Goal: Information Seeking & Learning: Learn about a topic

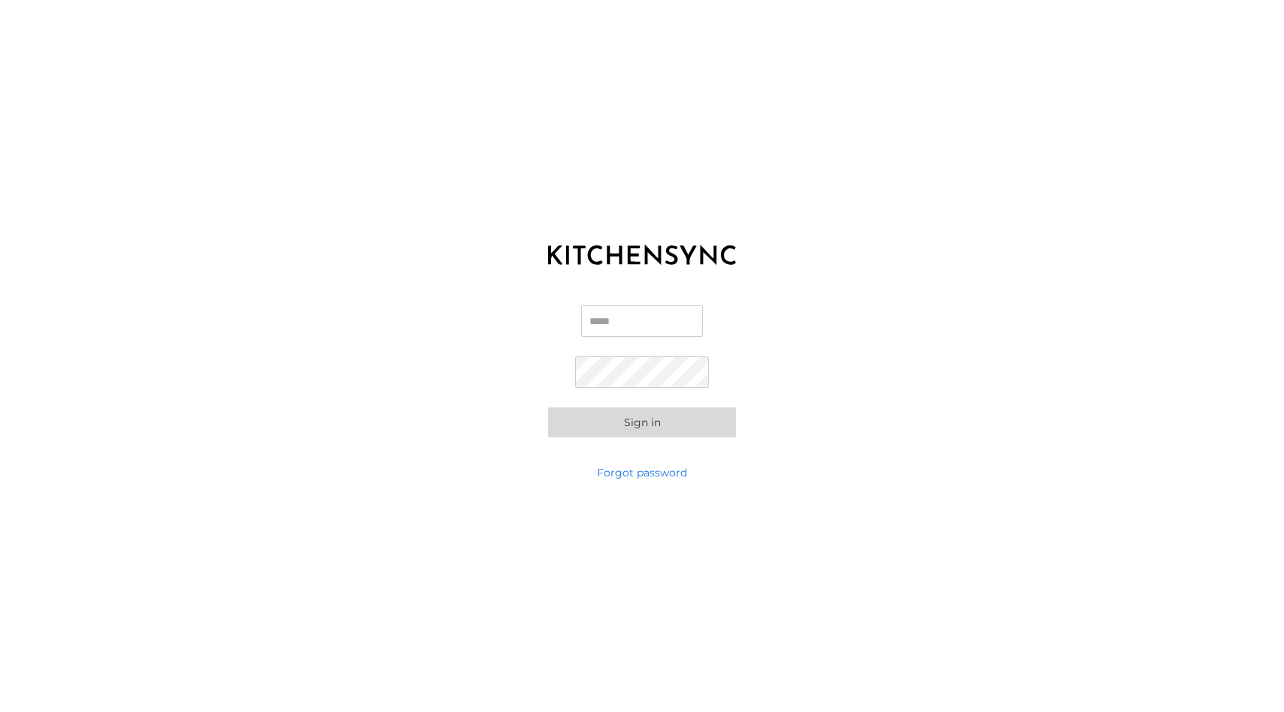
click at [625, 321] on input "Email" at bounding box center [642, 322] width 122 height 32
type input "**********"
click at [548, 408] on button "Sign in" at bounding box center [642, 423] width 188 height 30
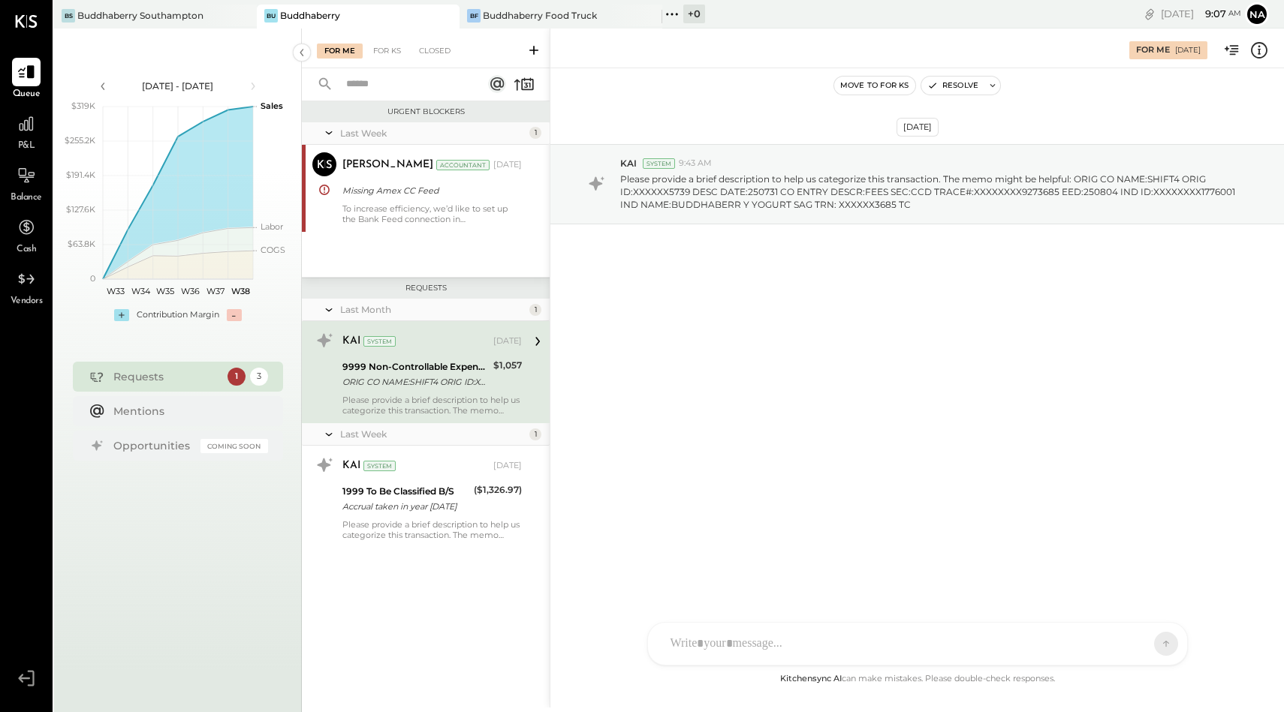
click at [683, 631] on div at bounding box center [917, 644] width 539 height 42
click at [1132, 649] on icon at bounding box center [1136, 643] width 15 height 15
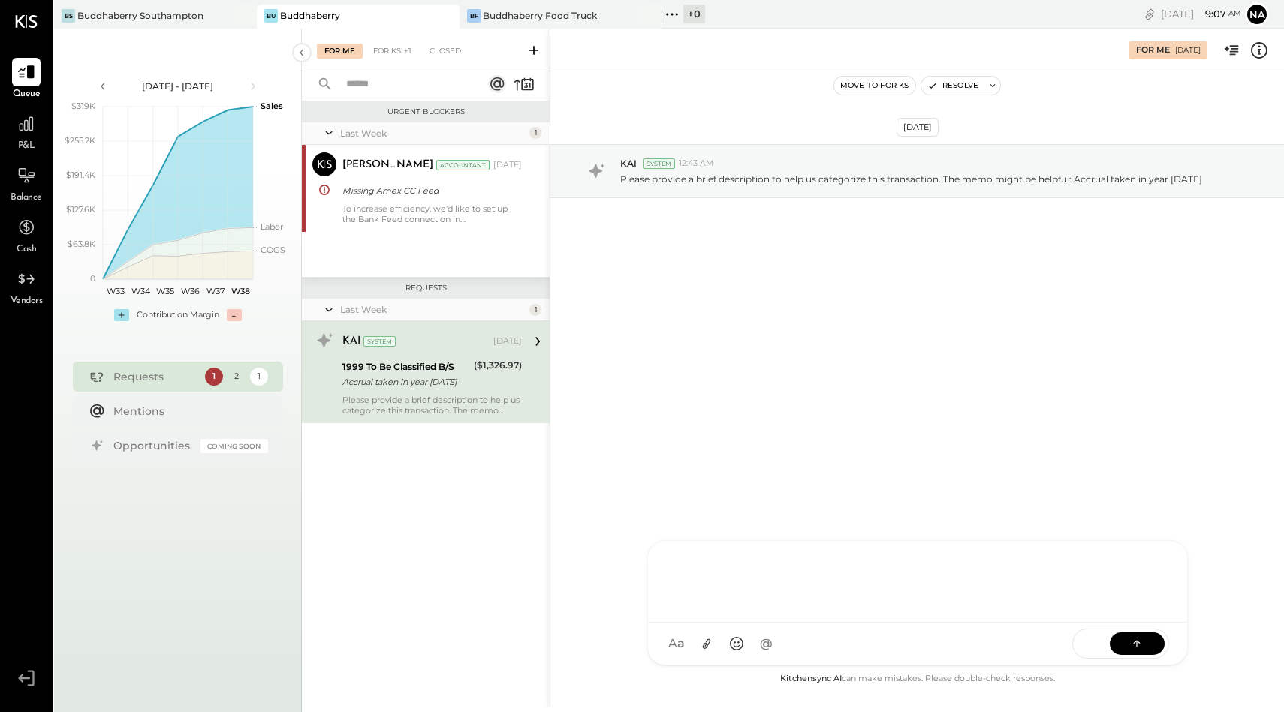
click at [481, 395] on div "Please provide a brief description to help us categorize this transaction. The …" at bounding box center [431, 405] width 179 height 21
click at [501, 249] on div "Last Week 1 [PERSON_NAME] Accountant [PERSON_NAME] Accountant [DATE] Missing Am…" at bounding box center [426, 199] width 248 height 155
click at [458, 332] on div "KAI System [DATE]" at bounding box center [431, 341] width 179 height 21
click at [770, 641] on div "[PERSON_NAME] [PERSON_NAME] W wallacep CR [PERSON_NAME] R [PERSON_NAME] jpgutfr…" at bounding box center [917, 644] width 541 height 44
click at [444, 414] on div "Please provide a brief description to help us categorize this transaction. The …" at bounding box center [431, 405] width 179 height 21
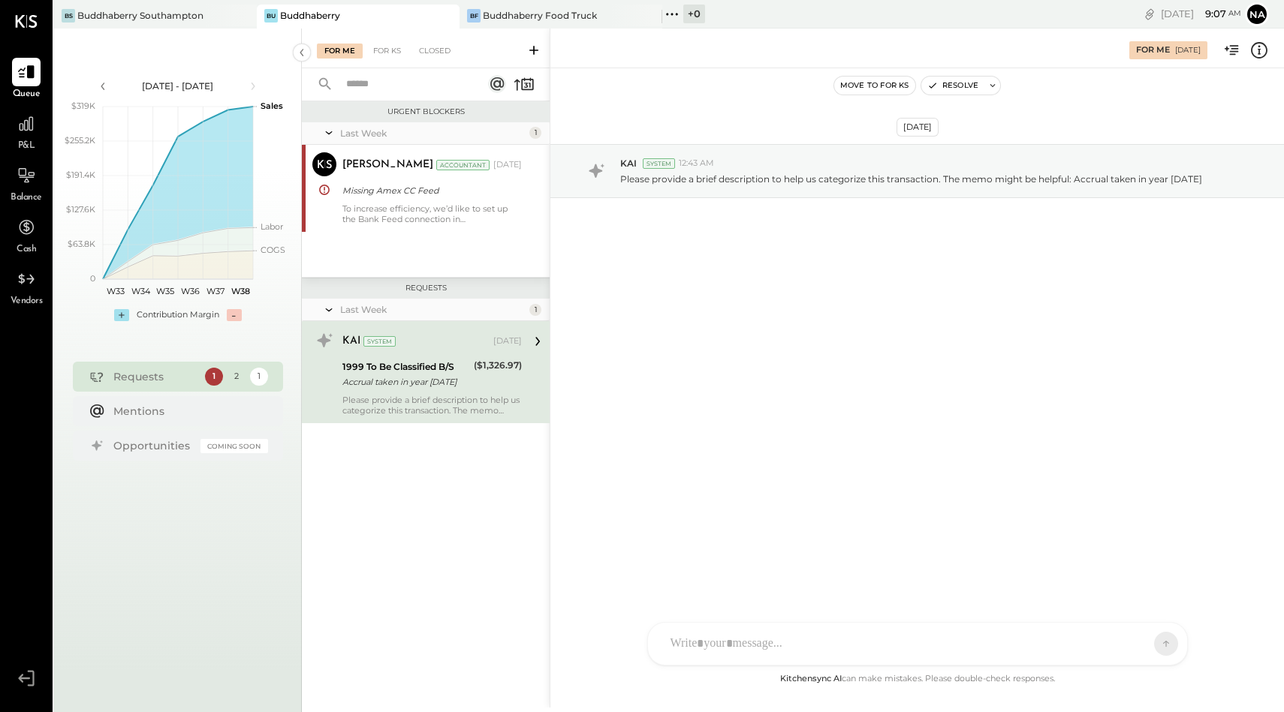
click at [349, 310] on div "Last Week" at bounding box center [432, 309] width 185 height 13
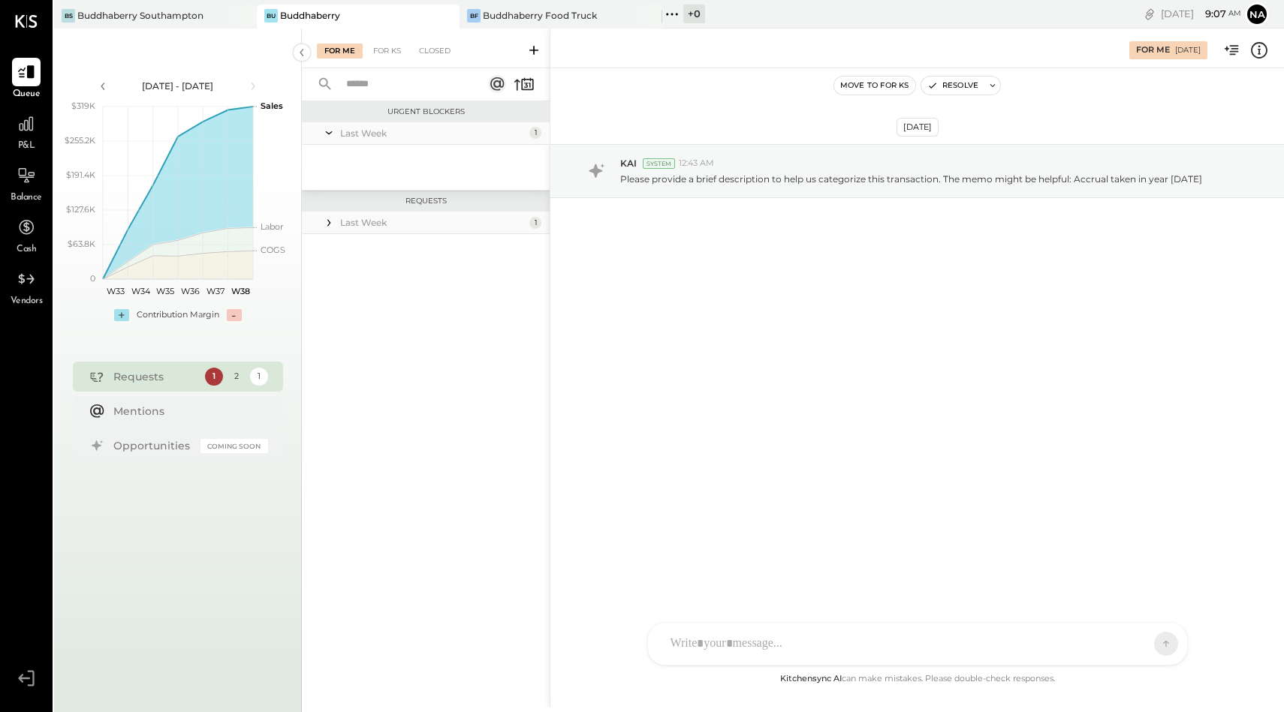
click at [360, 225] on div "Last Week" at bounding box center [432, 222] width 185 height 13
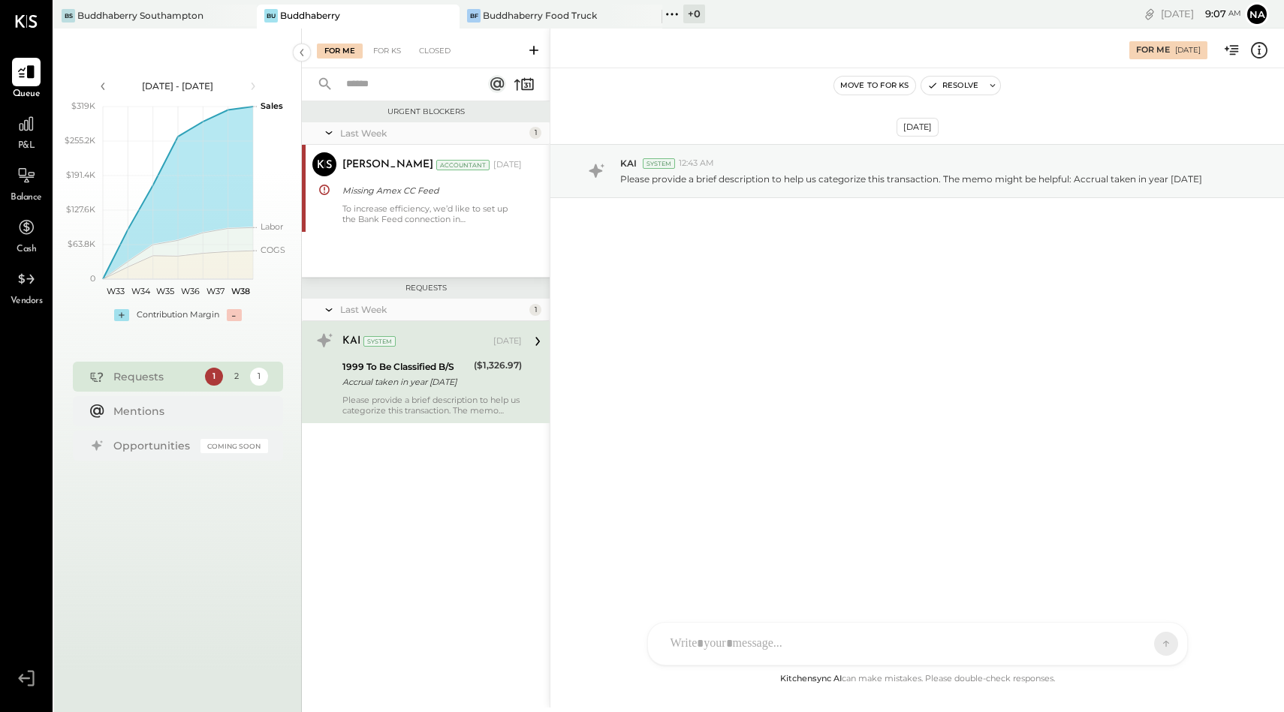
click at [452, 351] on div "KAI System [DATE]" at bounding box center [431, 341] width 179 height 21
click at [453, 351] on div "KAI System [DATE]" at bounding box center [431, 341] width 179 height 21
click at [29, 140] on span "P&L" at bounding box center [26, 147] width 17 height 14
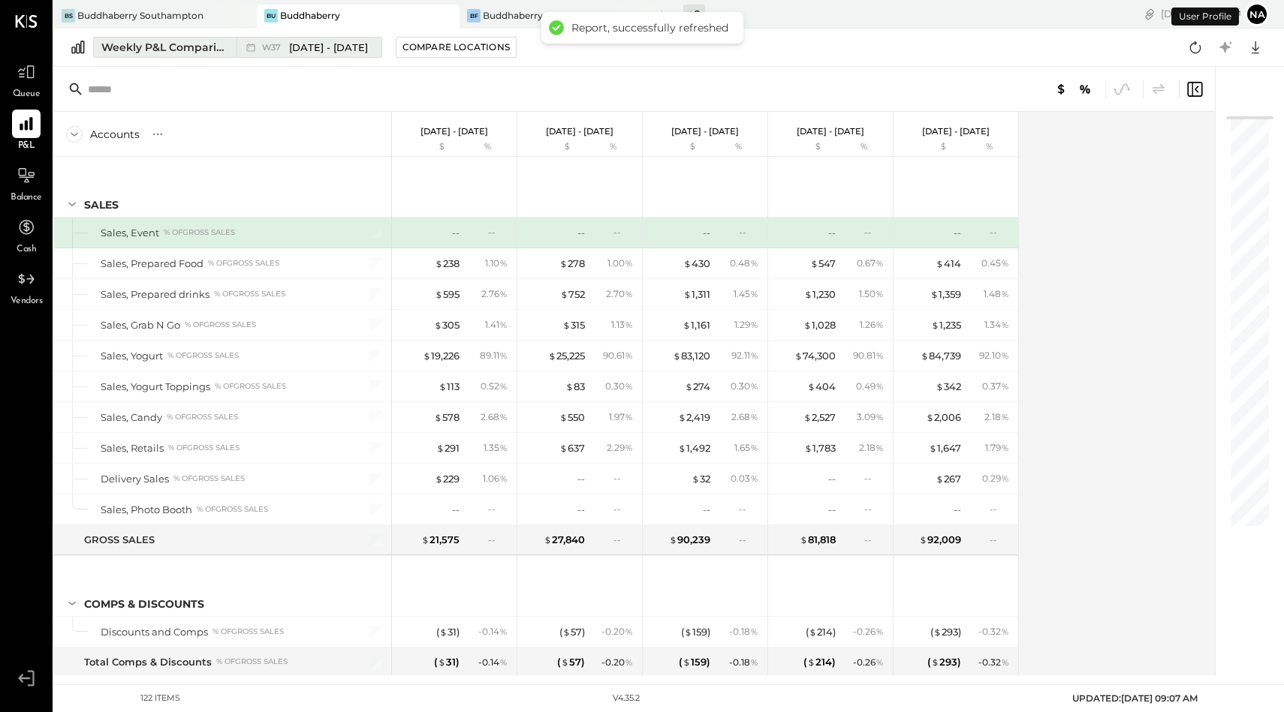
click at [176, 53] on div "Weekly P&L Comparison" at bounding box center [164, 47] width 126 height 15
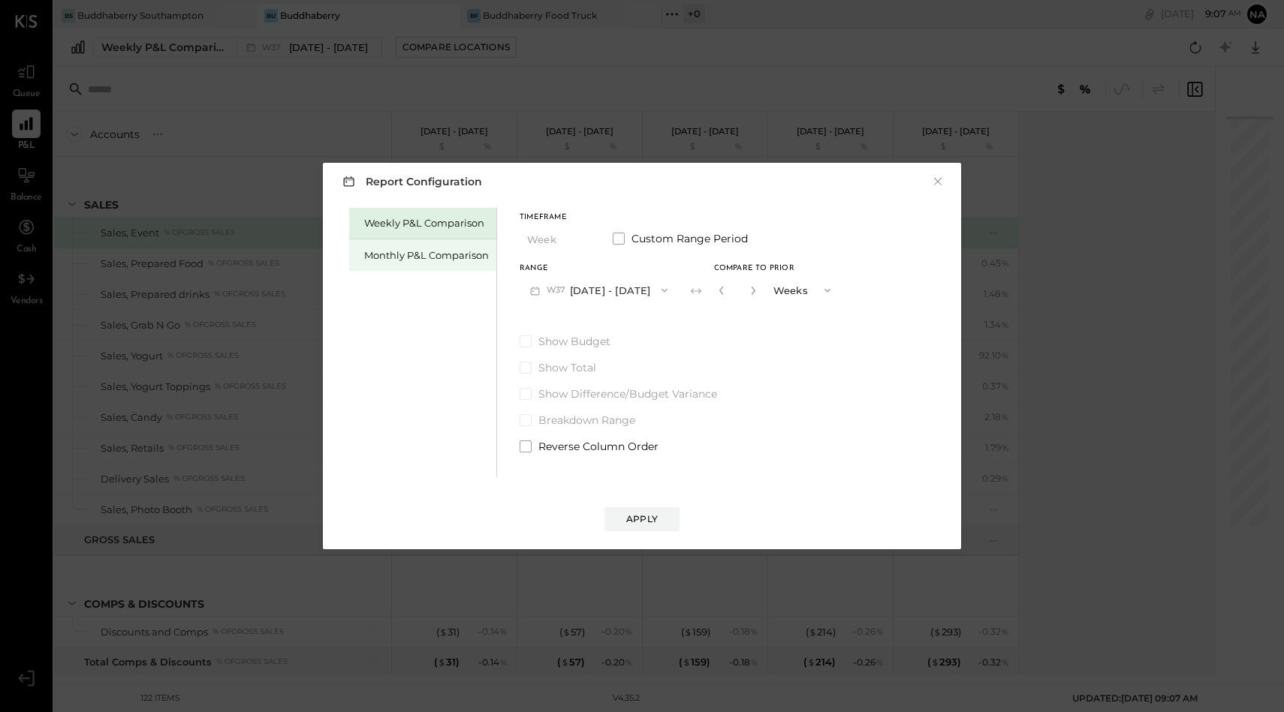
click at [378, 252] on div "Monthly P&L Comparison" at bounding box center [426, 256] width 125 height 14
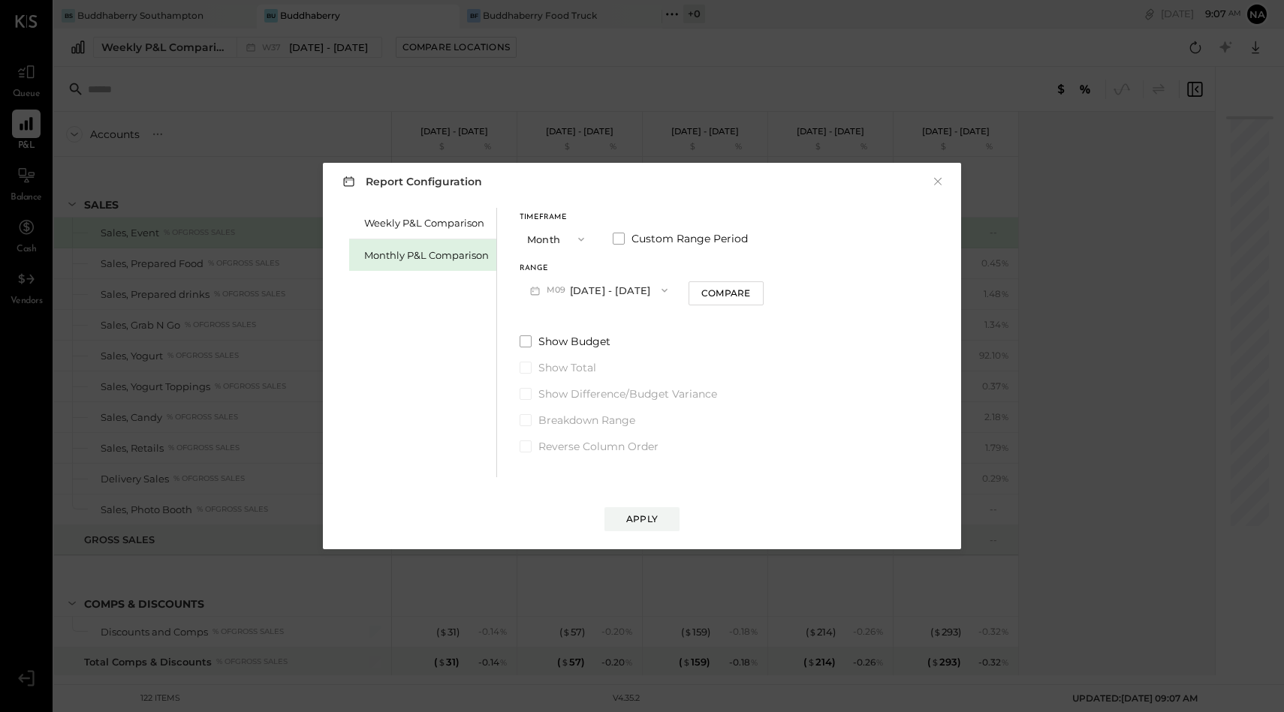
click at [592, 293] on button "M09 [DATE] - [DATE]" at bounding box center [599, 290] width 158 height 28
click at [570, 319] on span "[DATE] - [DATE]" at bounding box center [592, 324] width 71 height 13
drag, startPoint x: 718, startPoint y: 297, endPoint x: 477, endPoint y: 347, distance: 245.5
click at [477, 347] on div "Weekly P&L Comparison Monthly P&L Comparison Timeframe Month Custom Range Perio…" at bounding box center [642, 340] width 608 height 273
click at [524, 346] on span at bounding box center [526, 342] width 12 height 12
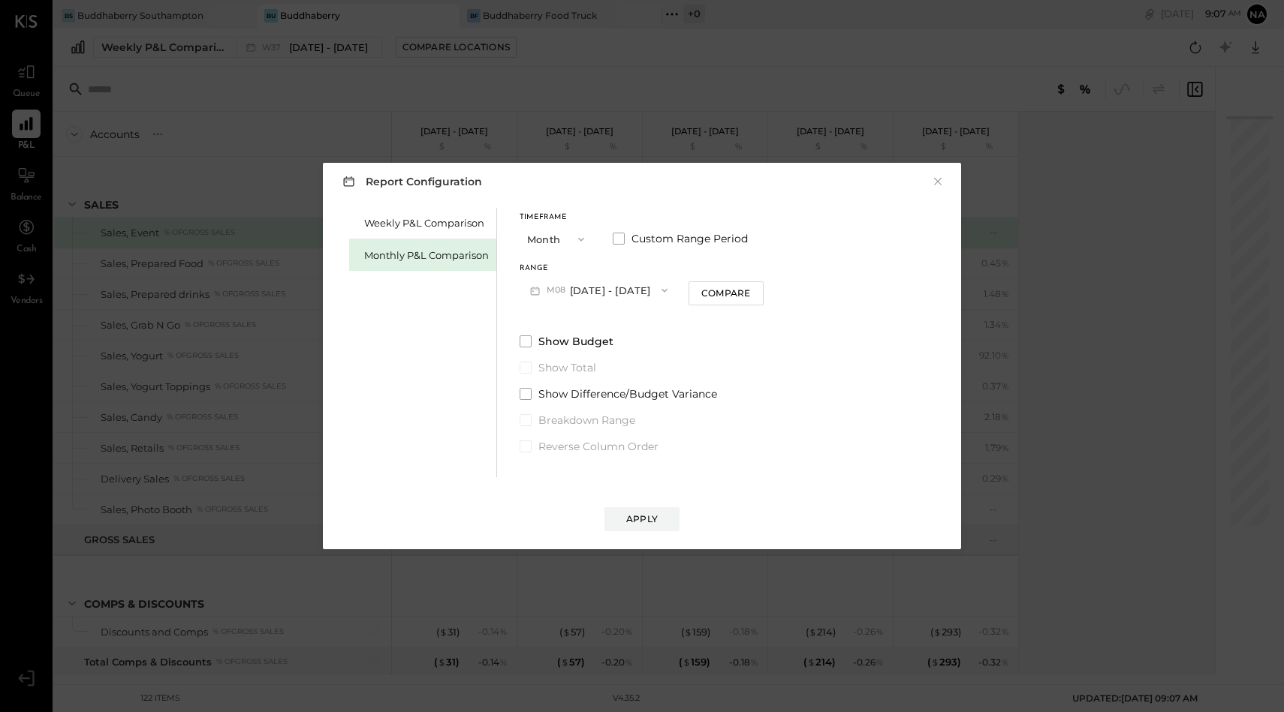
click at [650, 539] on div "Report Configuration × Weekly P&L Comparison Monthly P&L Comparison Timeframe M…" at bounding box center [642, 356] width 638 height 387
click at [650, 523] on div "Apply" at bounding box center [642, 519] width 32 height 13
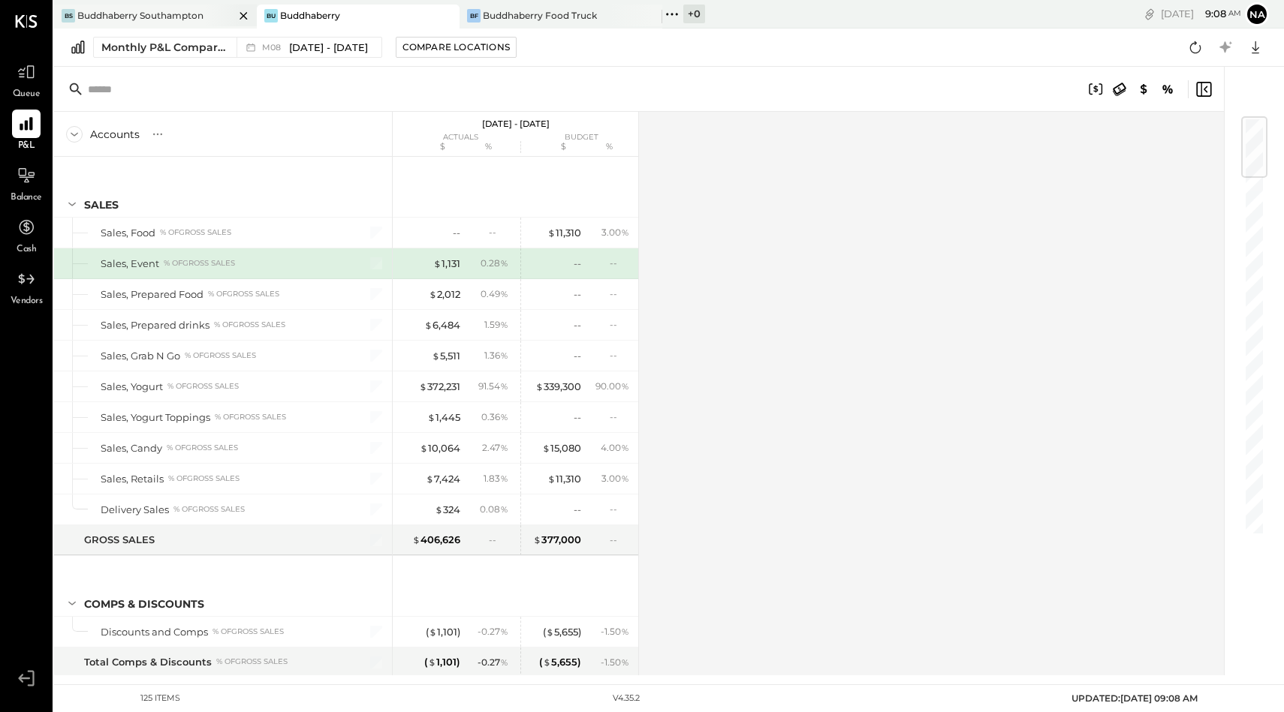
click at [173, 17] on div "Buddhaberry Southampton" at bounding box center [140, 15] width 126 height 13
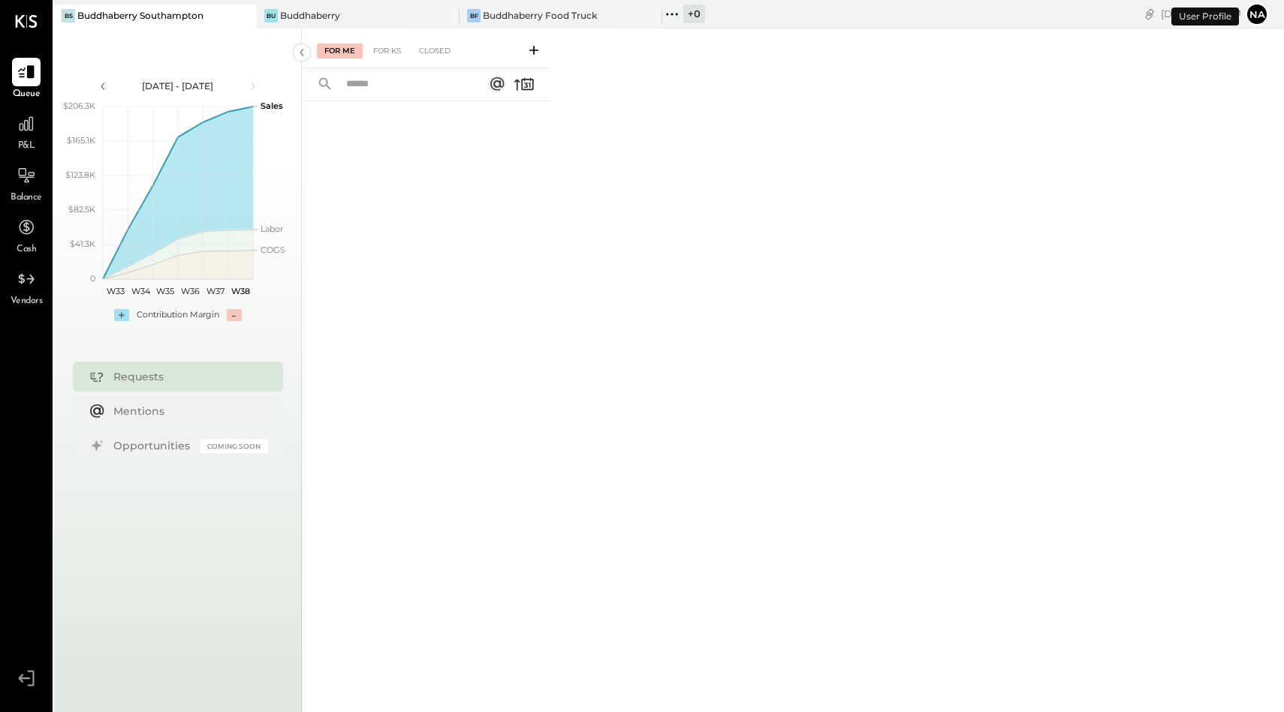
click at [21, 154] on li "Queue P&L Balance Cash Vendors" at bounding box center [26, 183] width 51 height 251
click at [22, 136] on div at bounding box center [26, 124] width 29 height 29
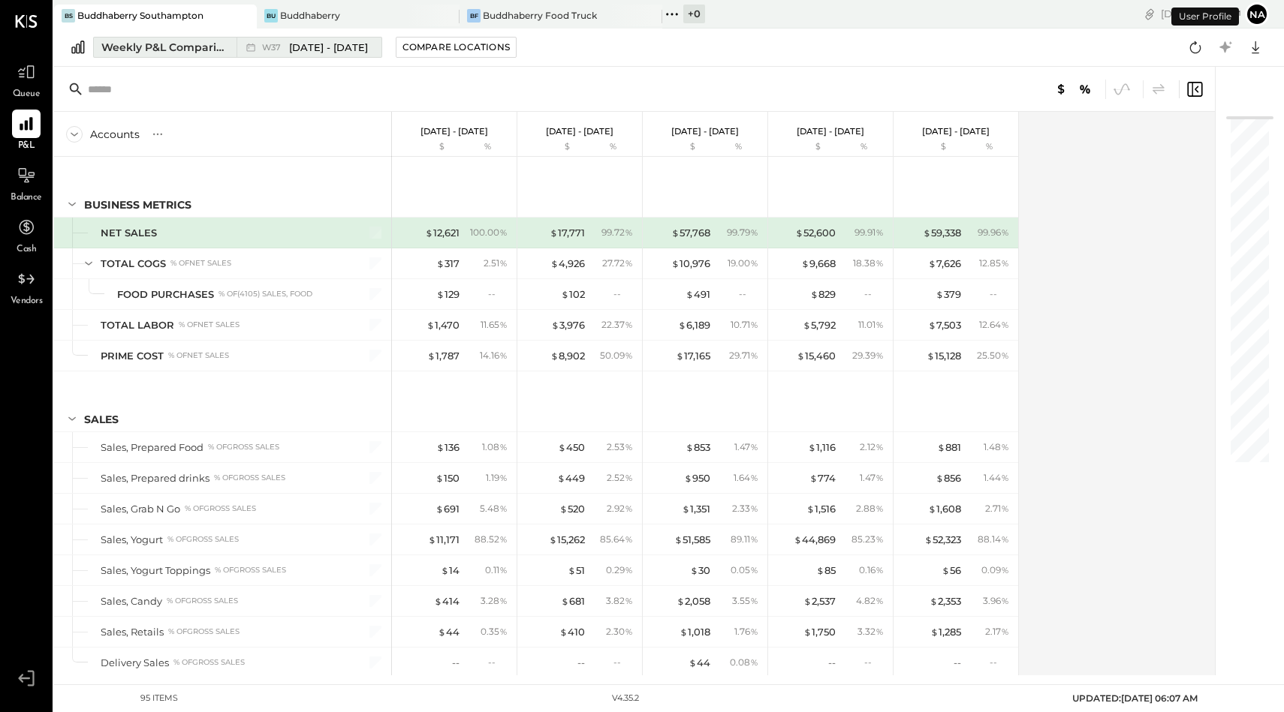
click at [310, 47] on span "[DATE] - [DATE]" at bounding box center [328, 48] width 79 height 14
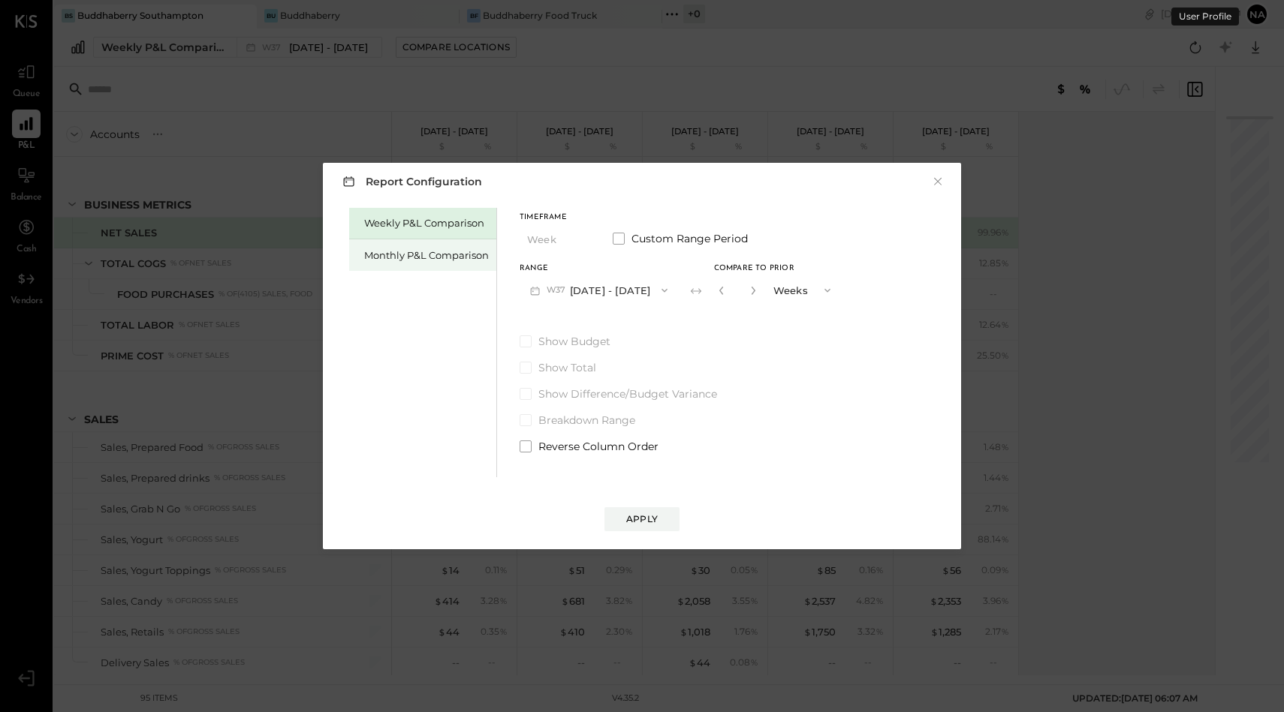
click at [456, 254] on div "Monthly P&L Comparison" at bounding box center [426, 256] width 125 height 14
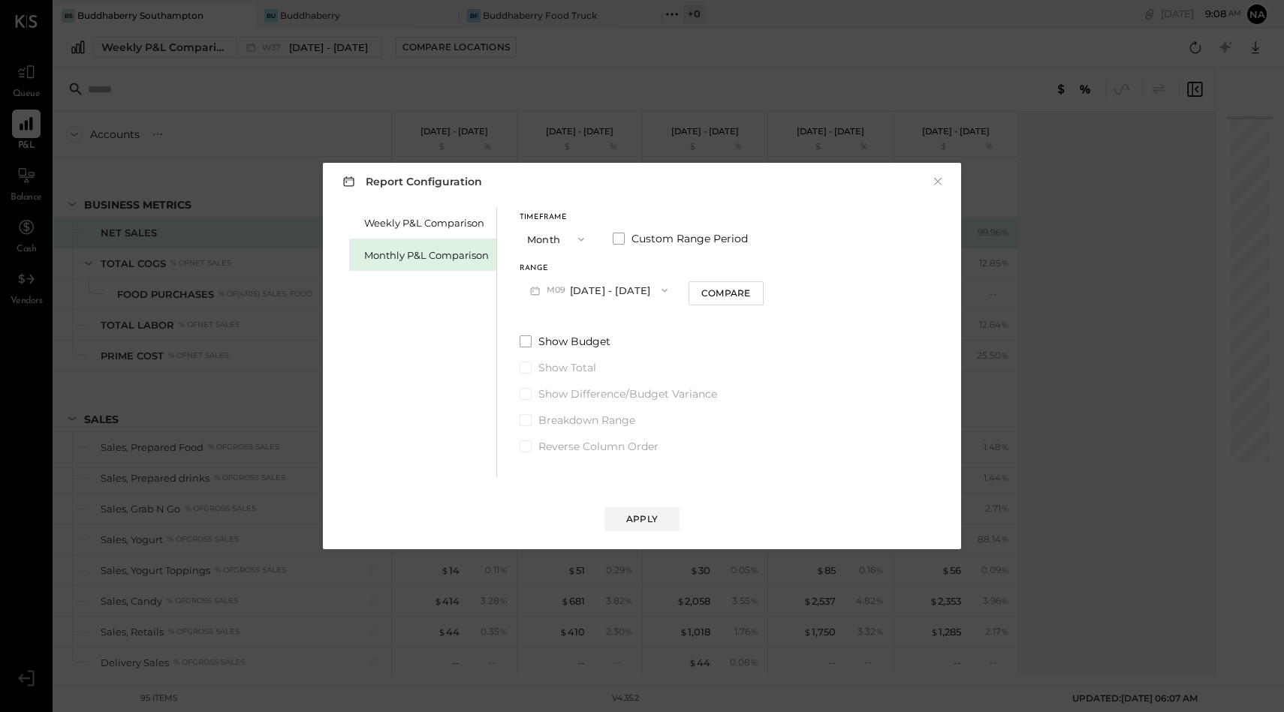
click at [595, 304] on div "Timeframe Month Custom Range Period Range M09 [DATE] - [DATE] Compare Show Budg…" at bounding box center [642, 331] width 244 height 246
click at [595, 288] on button "M09 [DATE] - [DATE]" at bounding box center [599, 290] width 158 height 28
click at [594, 326] on span "[DATE] - [DATE]" at bounding box center [592, 324] width 71 height 13
click at [652, 511] on button "Apply" at bounding box center [641, 520] width 75 height 24
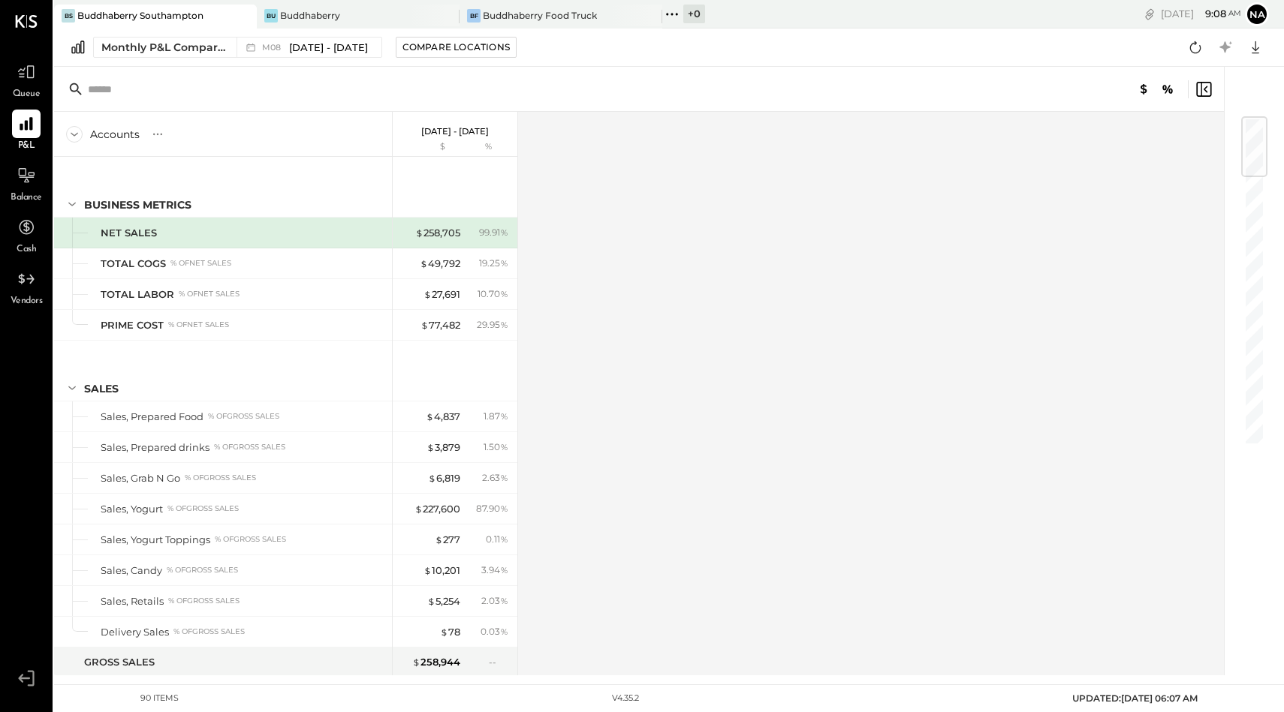
click at [179, 15] on div "Buddhaberry Southampton" at bounding box center [140, 15] width 126 height 13
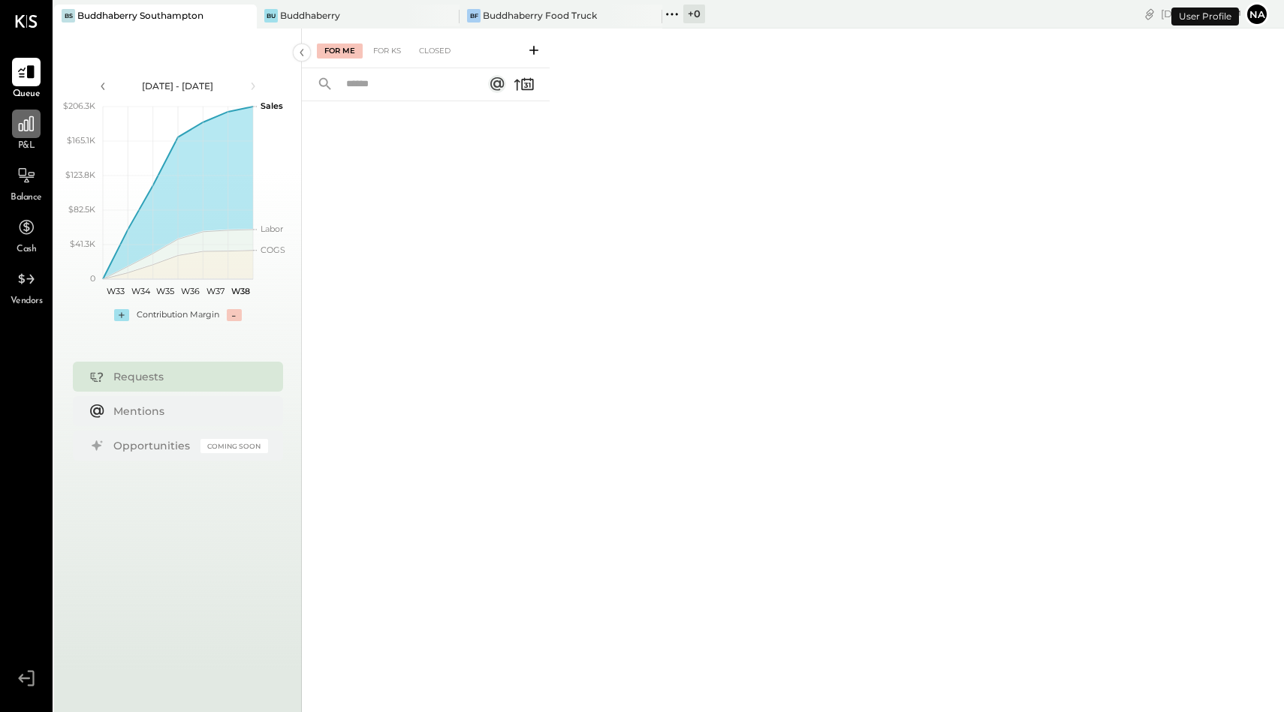
click at [29, 122] on icon at bounding box center [27, 124] width 20 height 20
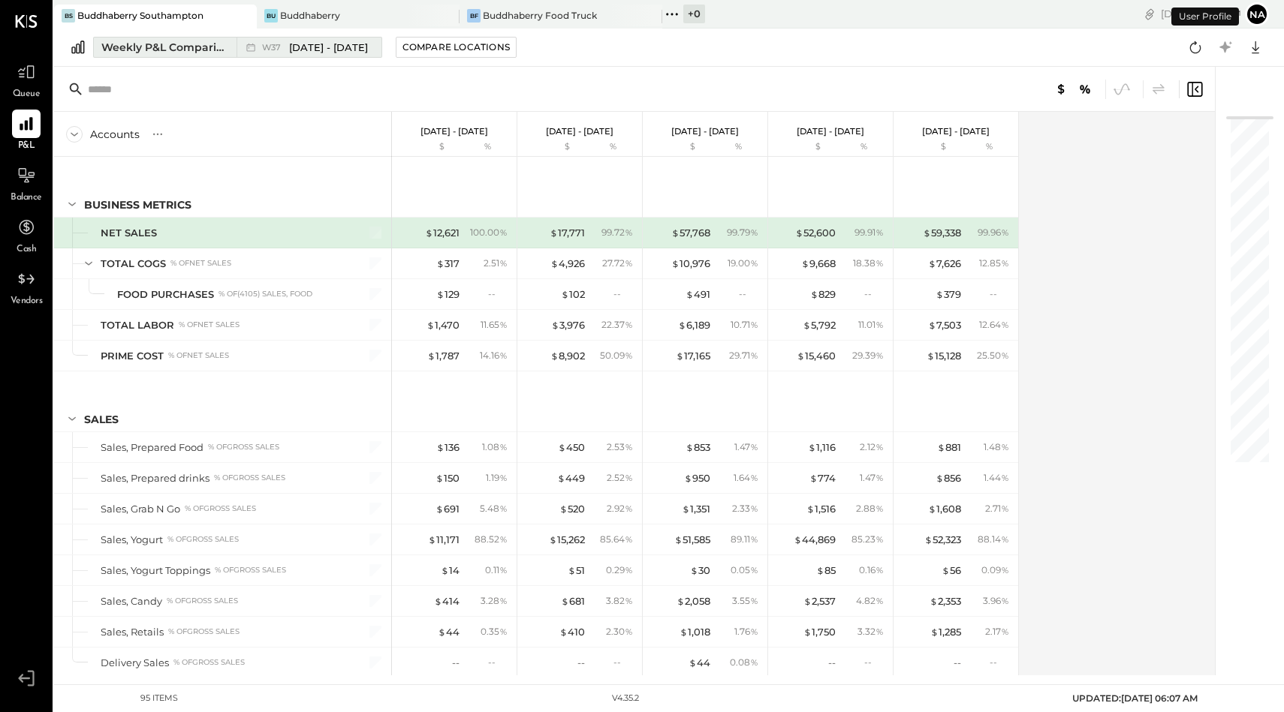
click at [170, 49] on div "Weekly P&L Comparison" at bounding box center [164, 47] width 126 height 15
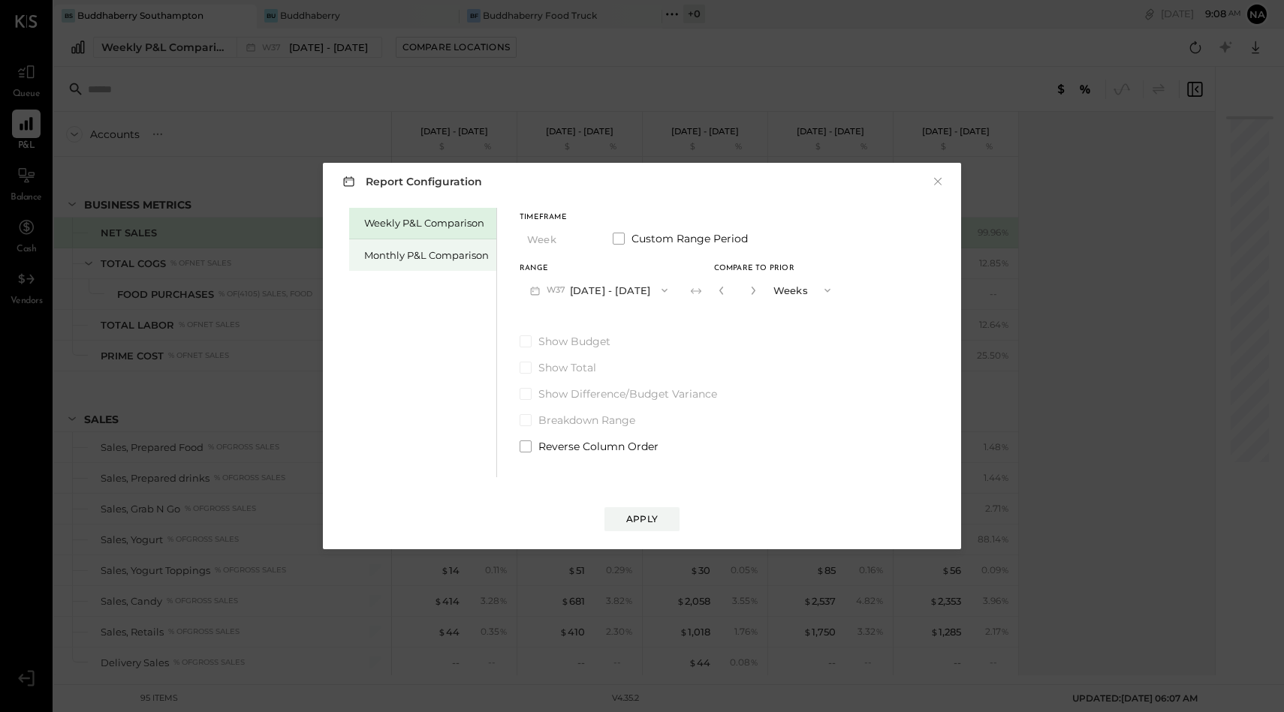
click at [447, 257] on div "Monthly P&L Comparison" at bounding box center [426, 256] width 125 height 14
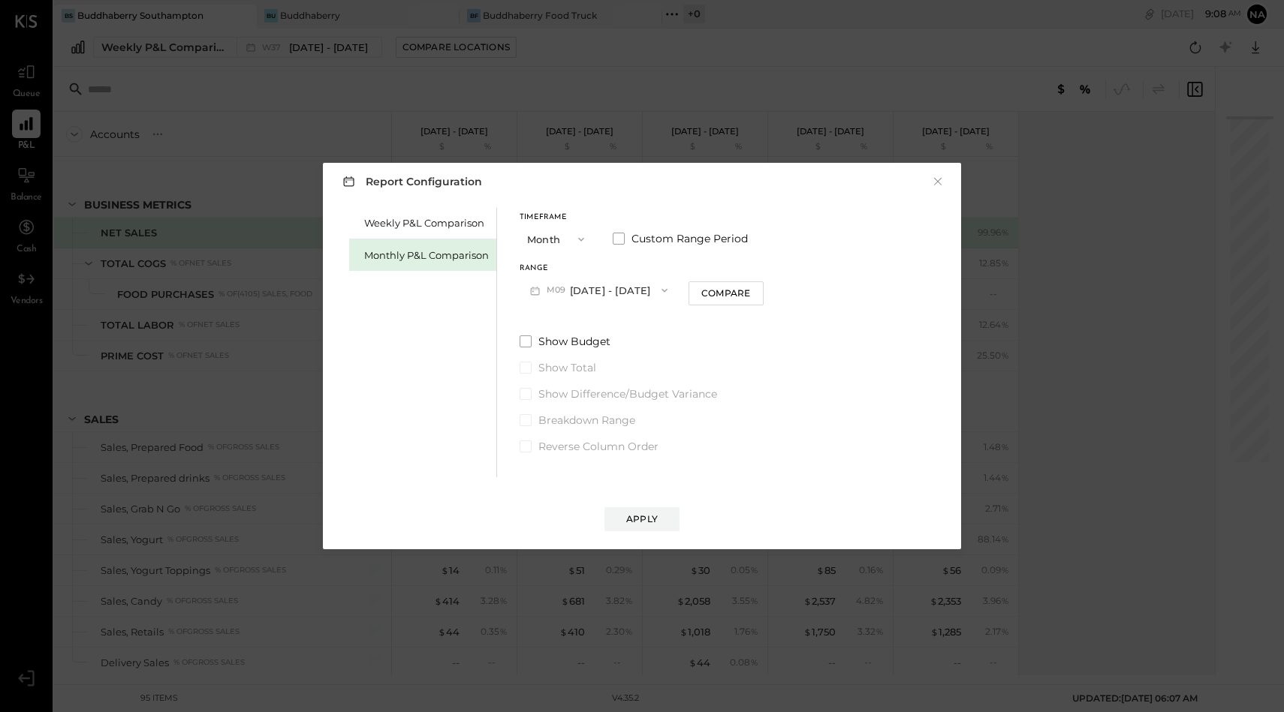
click at [541, 238] on button "Month" at bounding box center [557, 239] width 75 height 28
click at [540, 225] on div "Month Quarter YTD Year" at bounding box center [557, 279] width 75 height 109
click at [621, 294] on button "M09 [DATE] - [DATE]" at bounding box center [599, 290] width 158 height 28
click at [618, 319] on span "[DATE] - [DATE]" at bounding box center [592, 324] width 71 height 13
click at [525, 339] on span at bounding box center [526, 342] width 12 height 12
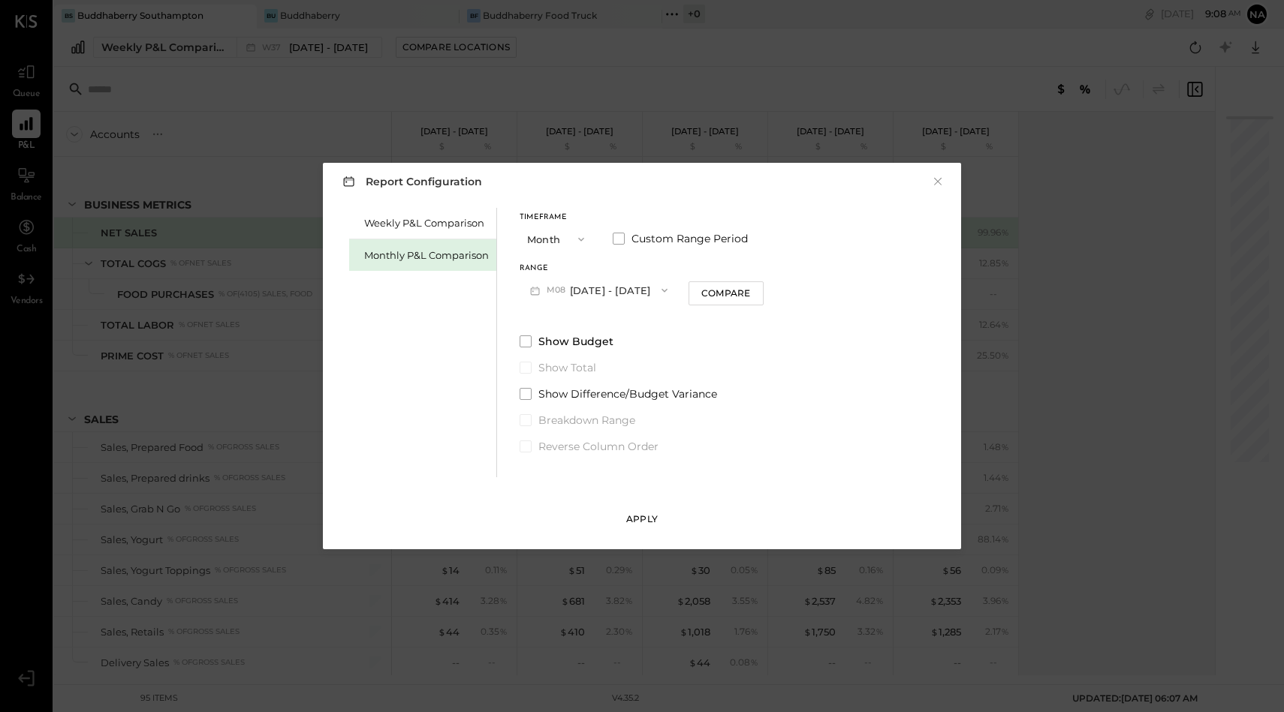
click at [660, 521] on button "Apply" at bounding box center [641, 520] width 75 height 24
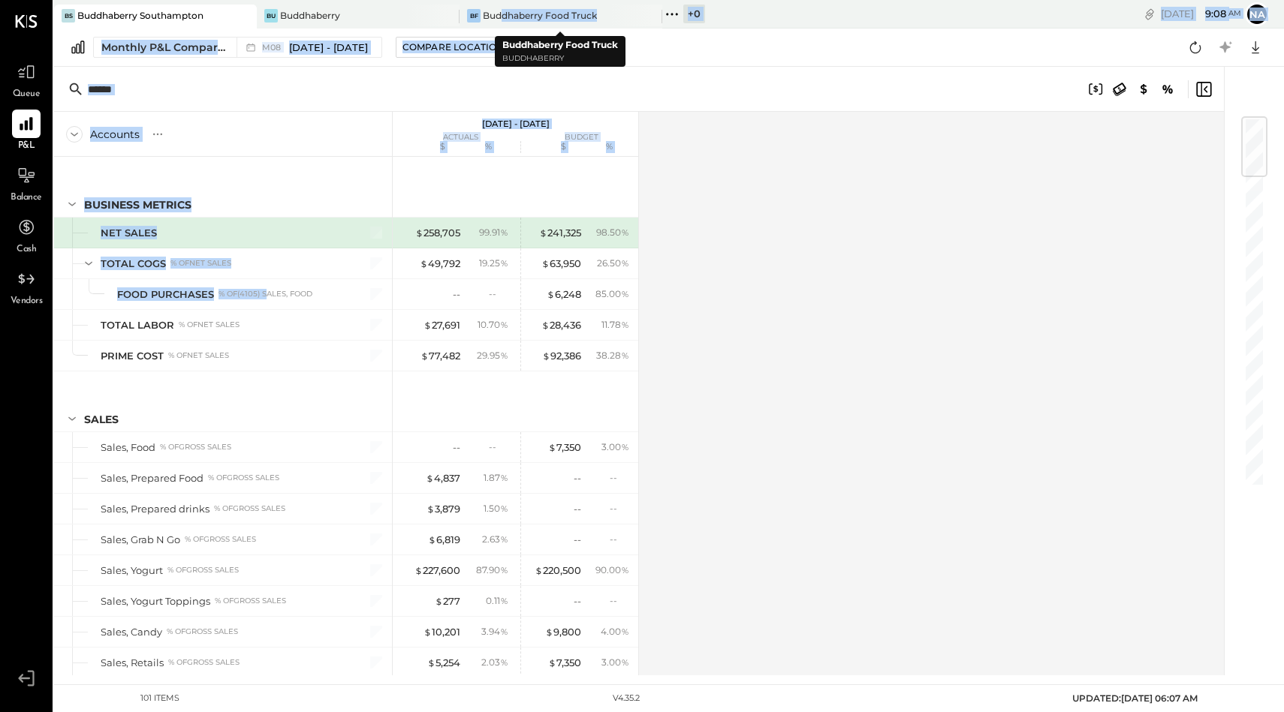
drag, startPoint x: 502, startPoint y: 19, endPoint x: 267, endPoint y: 297, distance: 363.4
click at [267, 297] on div "BS Buddhaberry Southampton Bu Buddhaberry BF Buddhaberry Food Truck + 0 Pinned …" at bounding box center [669, 338] width 1230 height 676
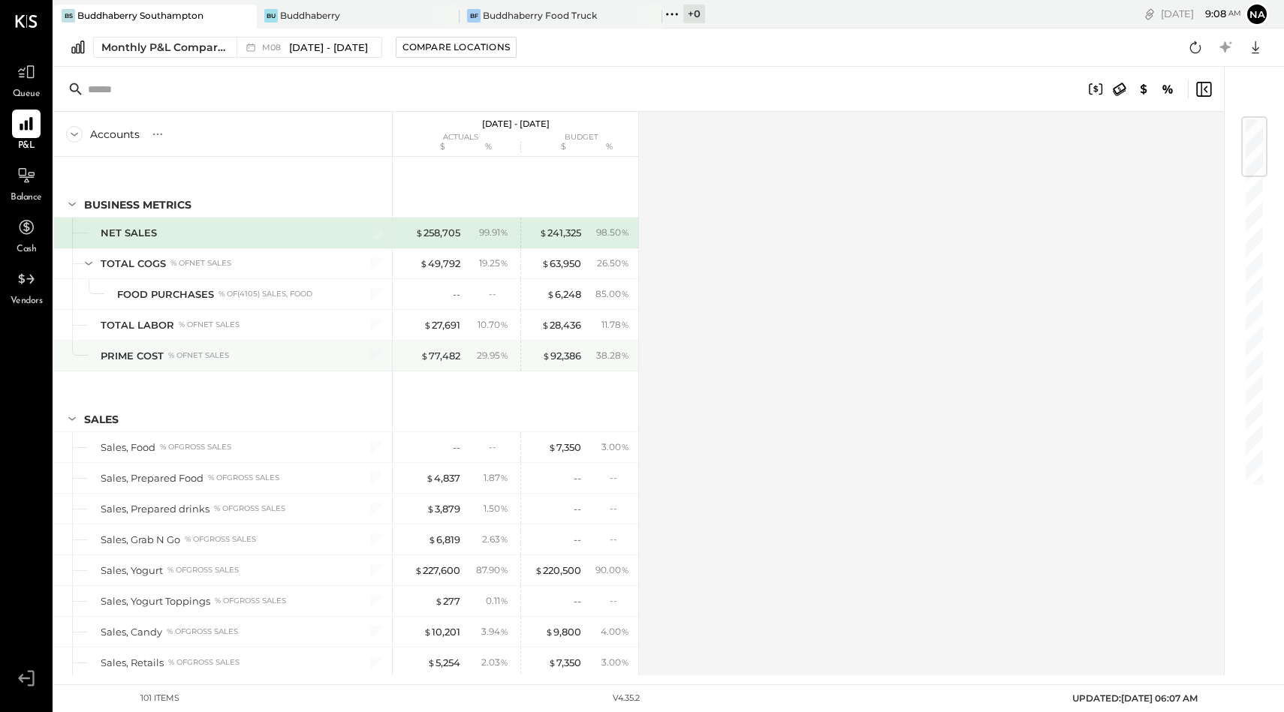
click at [282, 370] on div "PRIME COST % of NET SALES" at bounding box center [223, 356] width 338 height 30
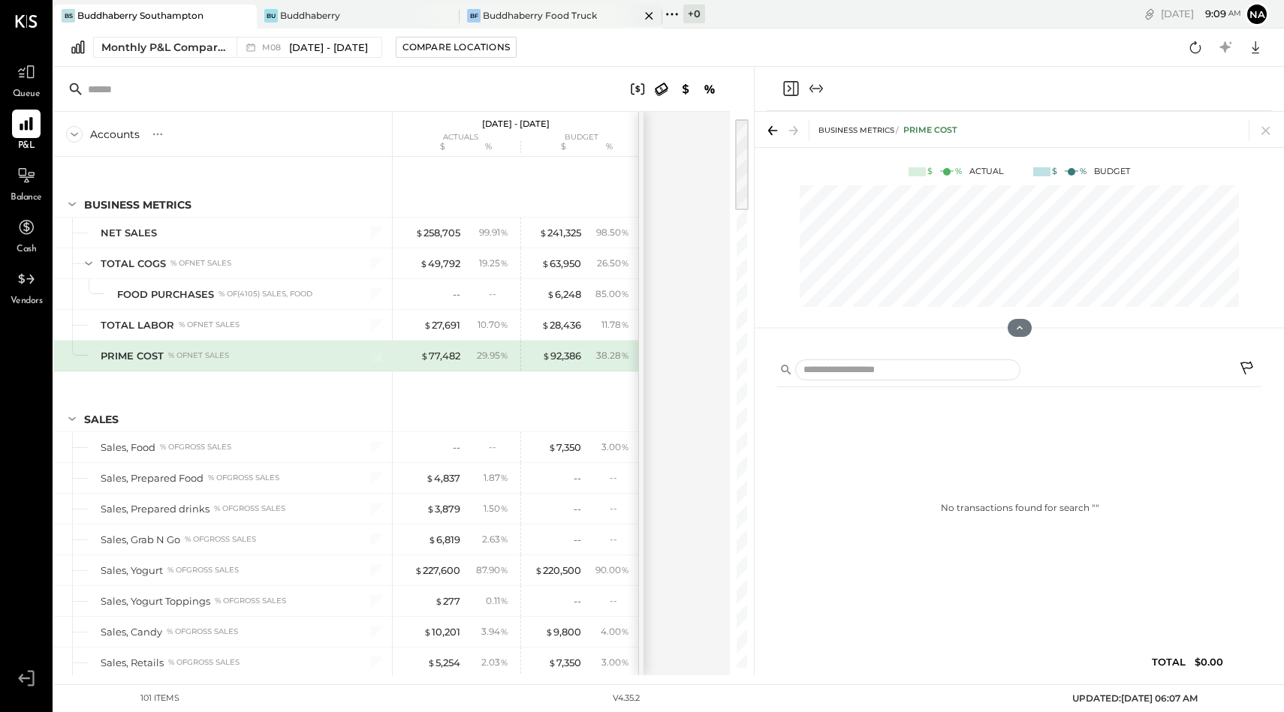
click at [499, 19] on div "Buddhaberry Food Truck" at bounding box center [540, 15] width 114 height 13
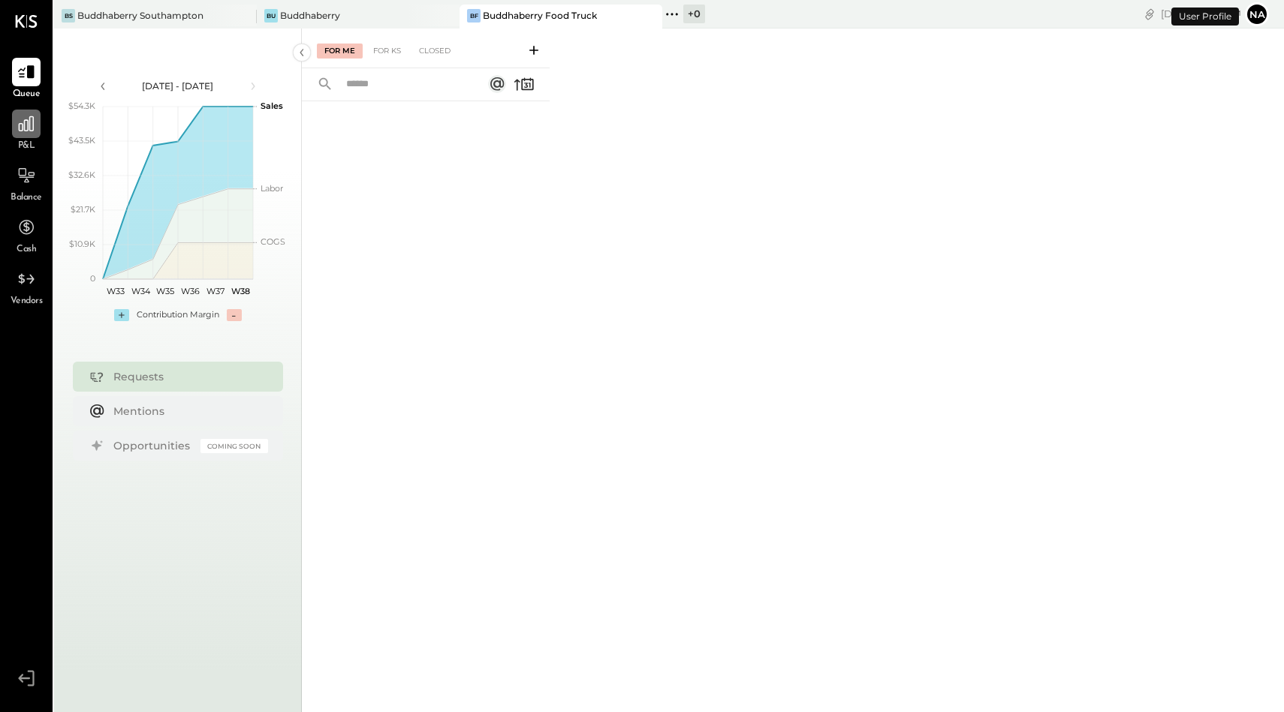
click at [14, 128] on div at bounding box center [26, 124] width 29 height 29
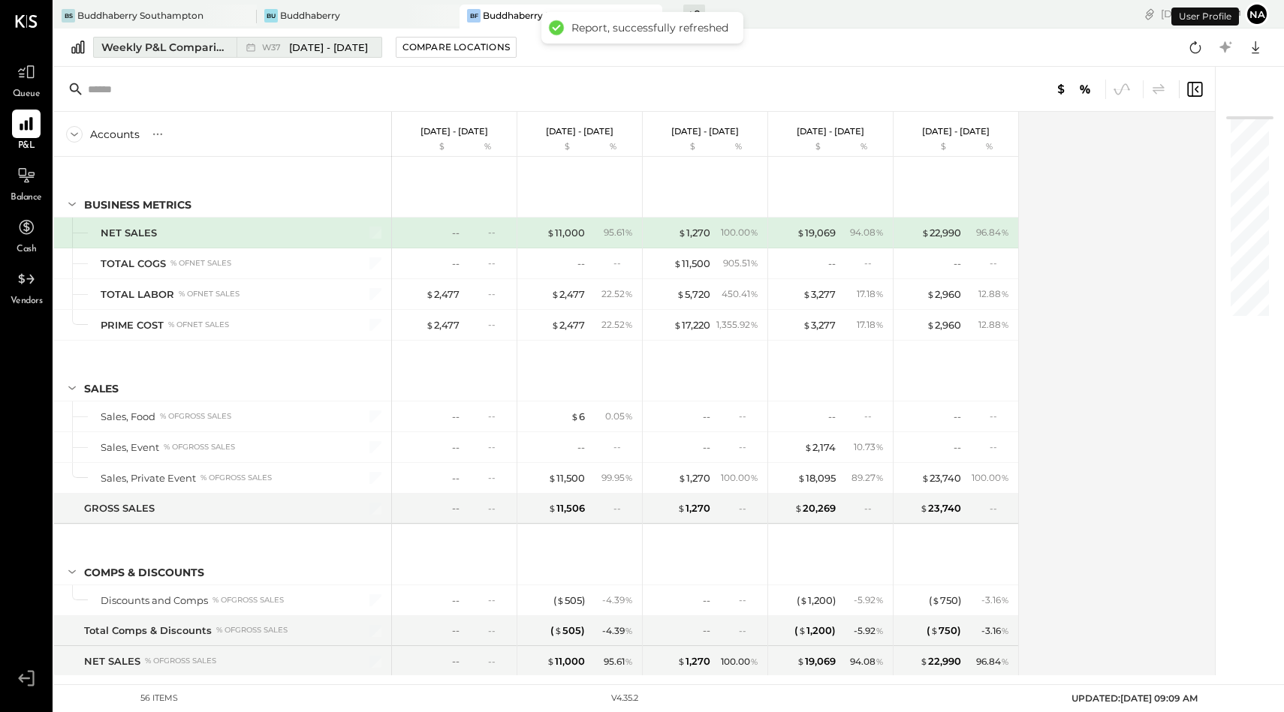
click at [158, 48] on div "Weekly P&L Comparison" at bounding box center [164, 47] width 126 height 15
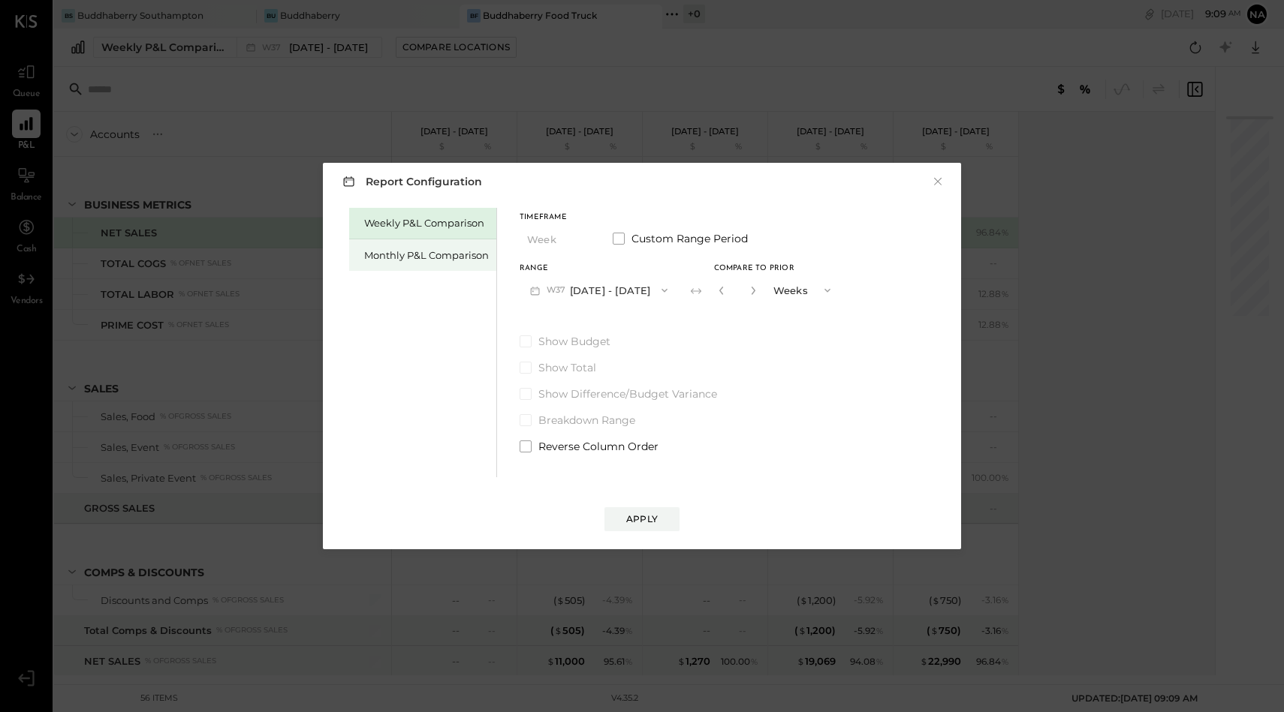
click at [408, 255] on div "Monthly P&L Comparison" at bounding box center [426, 256] width 125 height 14
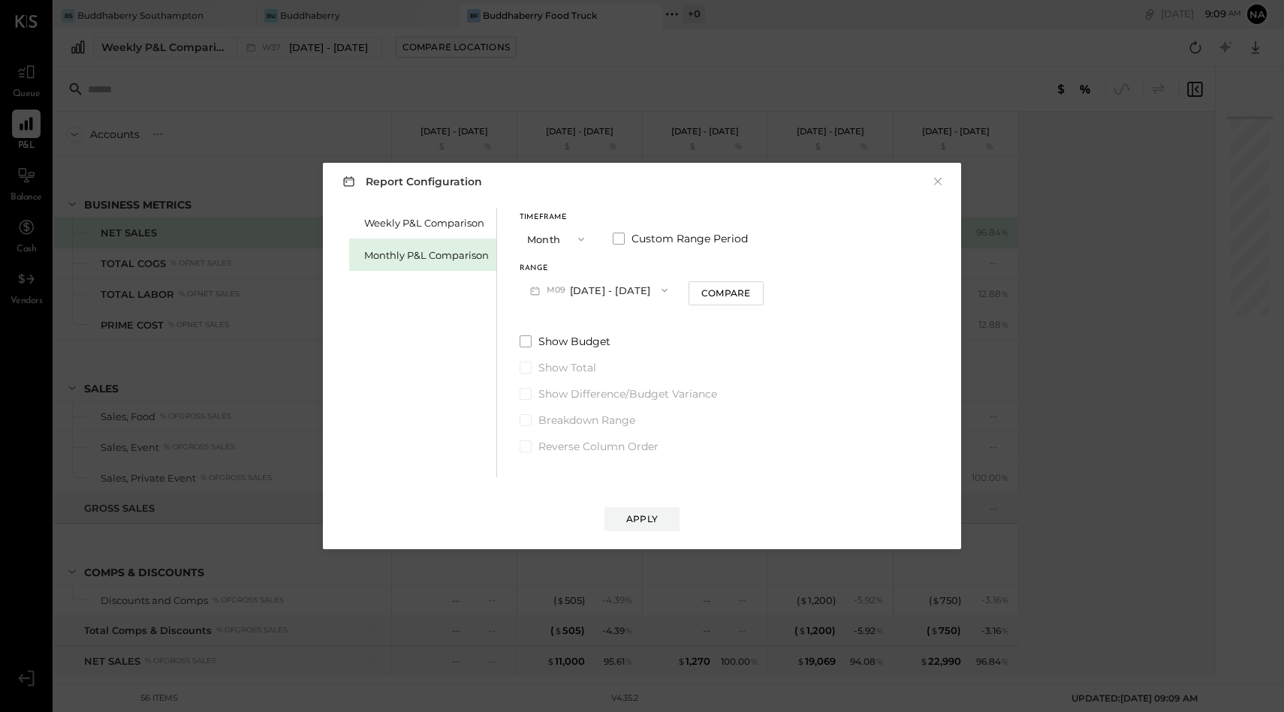
click at [559, 235] on button "Month" at bounding box center [557, 239] width 75 height 28
click at [559, 235] on span "Month" at bounding box center [547, 239] width 30 height 10
click at [606, 290] on button "M09 [DATE] - [DATE]" at bounding box center [599, 290] width 158 height 28
click at [609, 327] on span "[DATE] - [DATE]" at bounding box center [592, 324] width 71 height 13
click at [530, 340] on span at bounding box center [526, 342] width 12 height 12
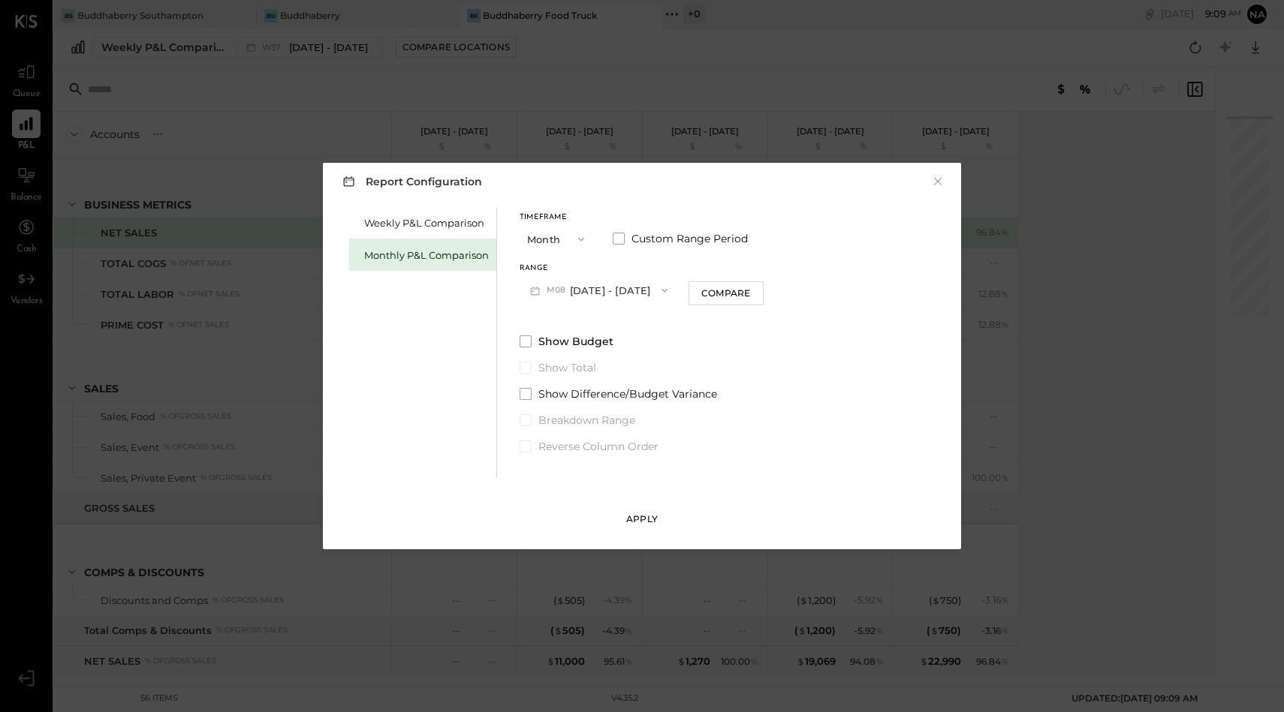
click at [645, 521] on div "Apply" at bounding box center [642, 519] width 32 height 13
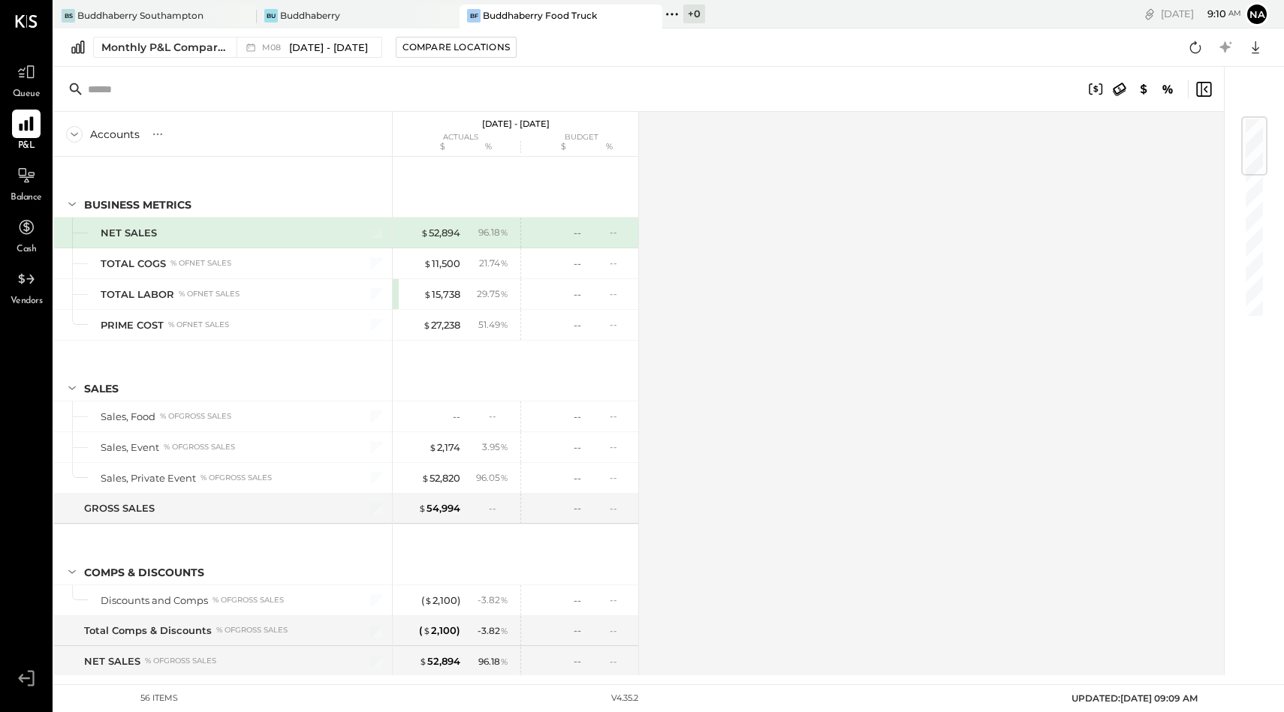
click at [28, 131] on icon at bounding box center [27, 124] width 20 height 20
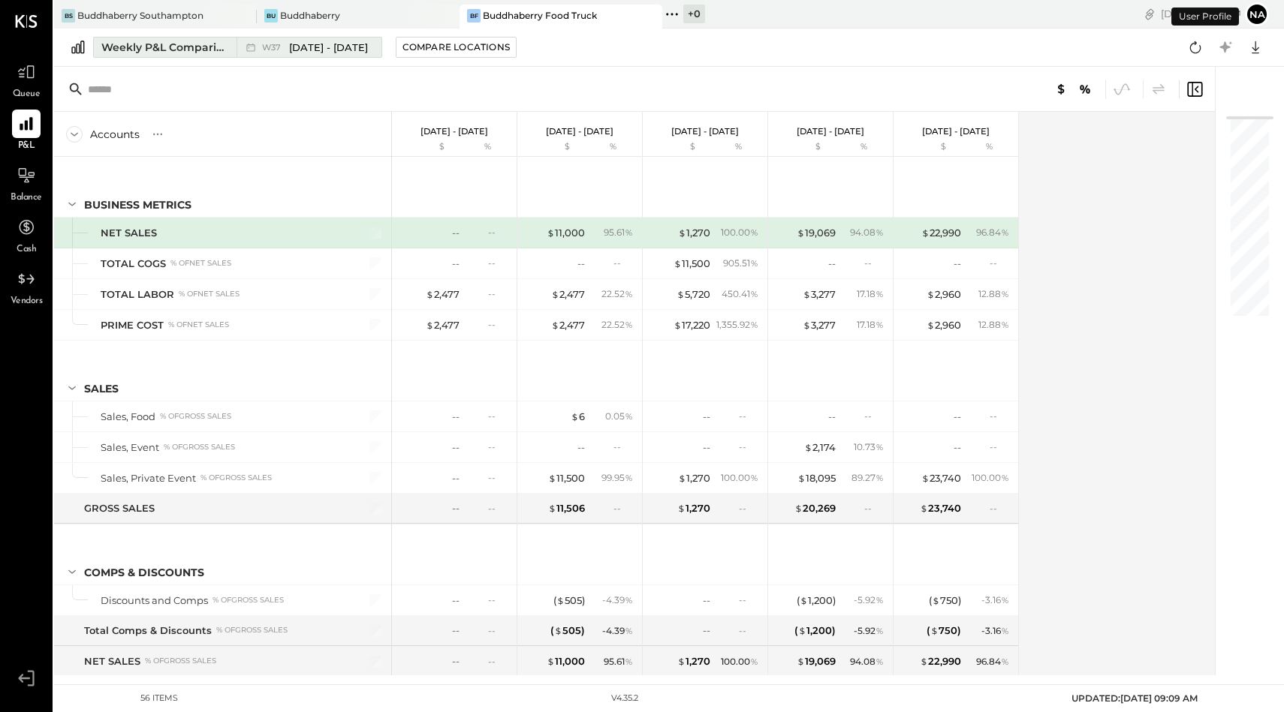
click at [176, 44] on div "Weekly P&L Comparison" at bounding box center [164, 47] width 126 height 15
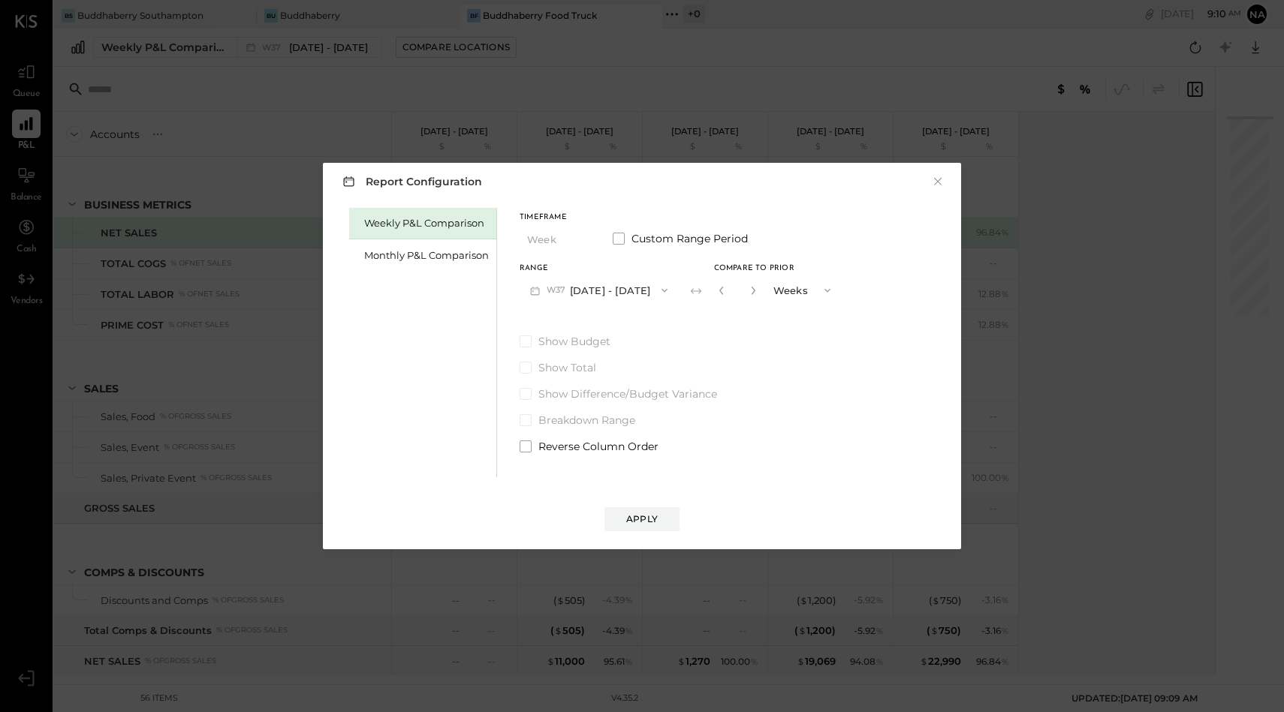
click at [588, 294] on button "W37 [DATE] - [DATE]" at bounding box center [599, 290] width 158 height 28
click at [621, 235] on span at bounding box center [619, 239] width 12 height 12
click at [402, 254] on div "Monthly P&L Comparison" at bounding box center [426, 256] width 125 height 14
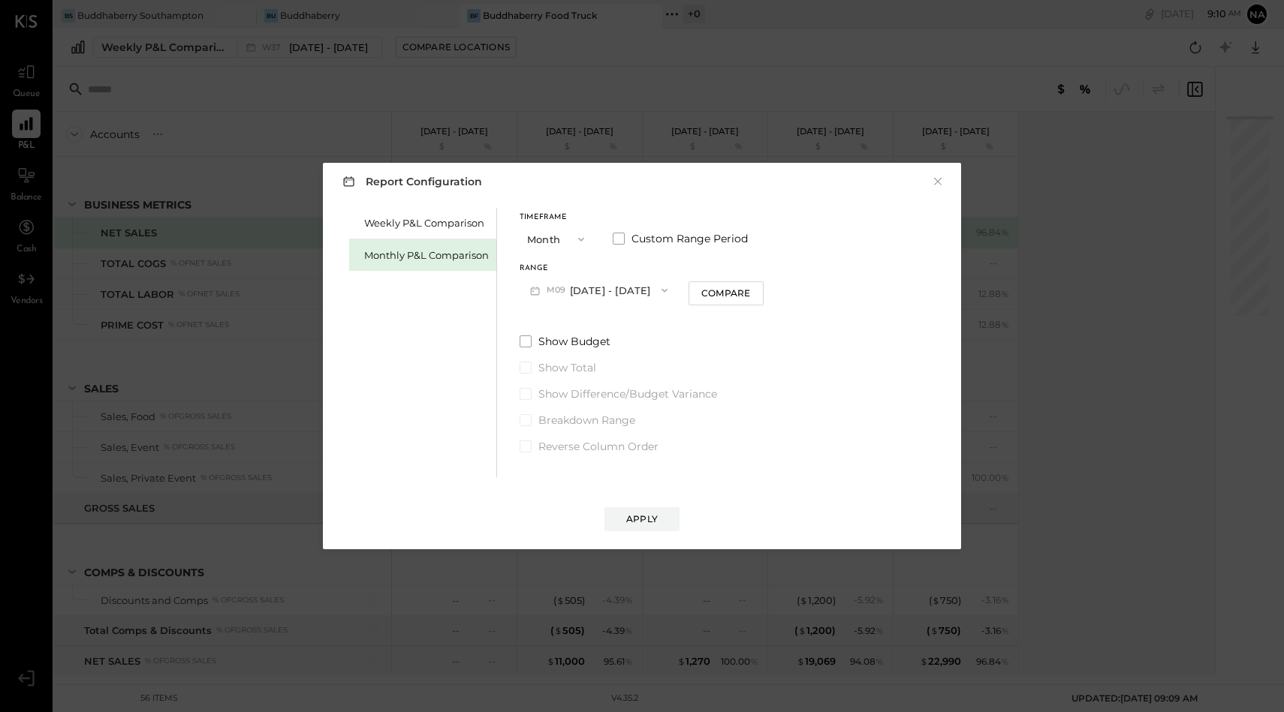
click at [569, 225] on button "Month" at bounding box center [557, 239] width 75 height 28
click at [542, 294] on span "YTD" at bounding box center [539, 293] width 15 height 10
click at [527, 297] on span at bounding box center [526, 303] width 12 height 12
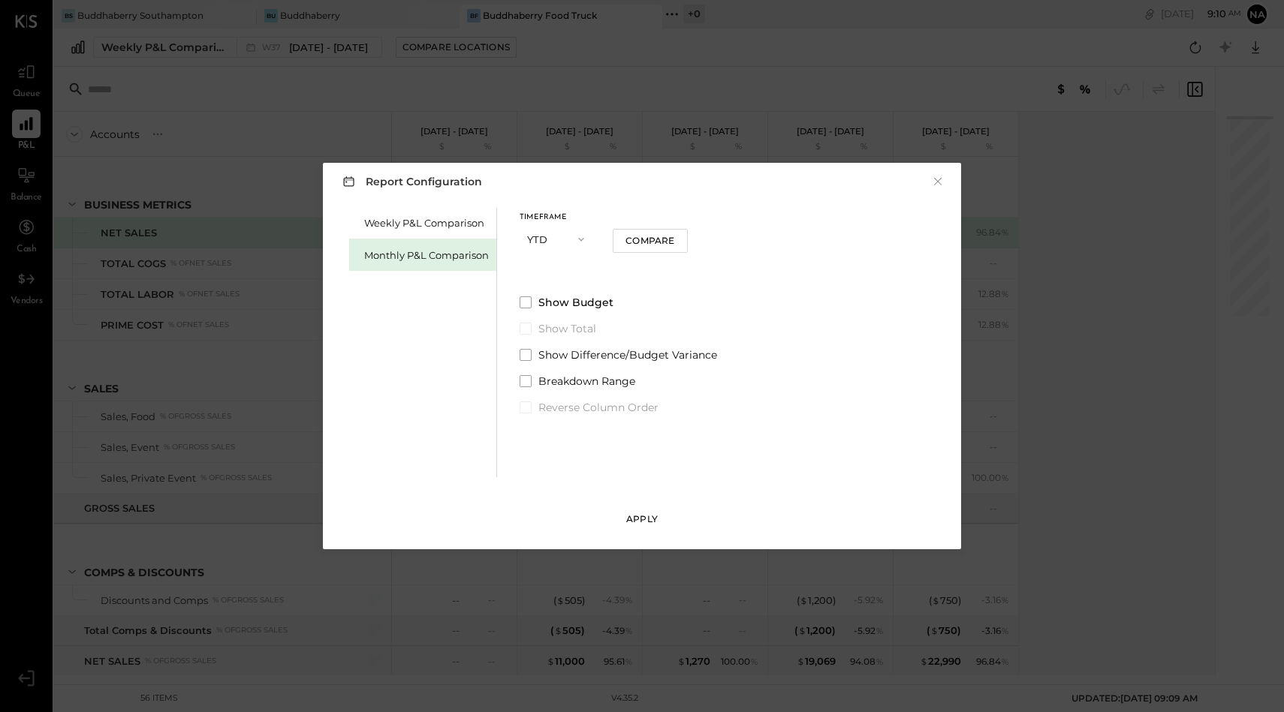
click at [647, 520] on div "Apply" at bounding box center [642, 519] width 32 height 13
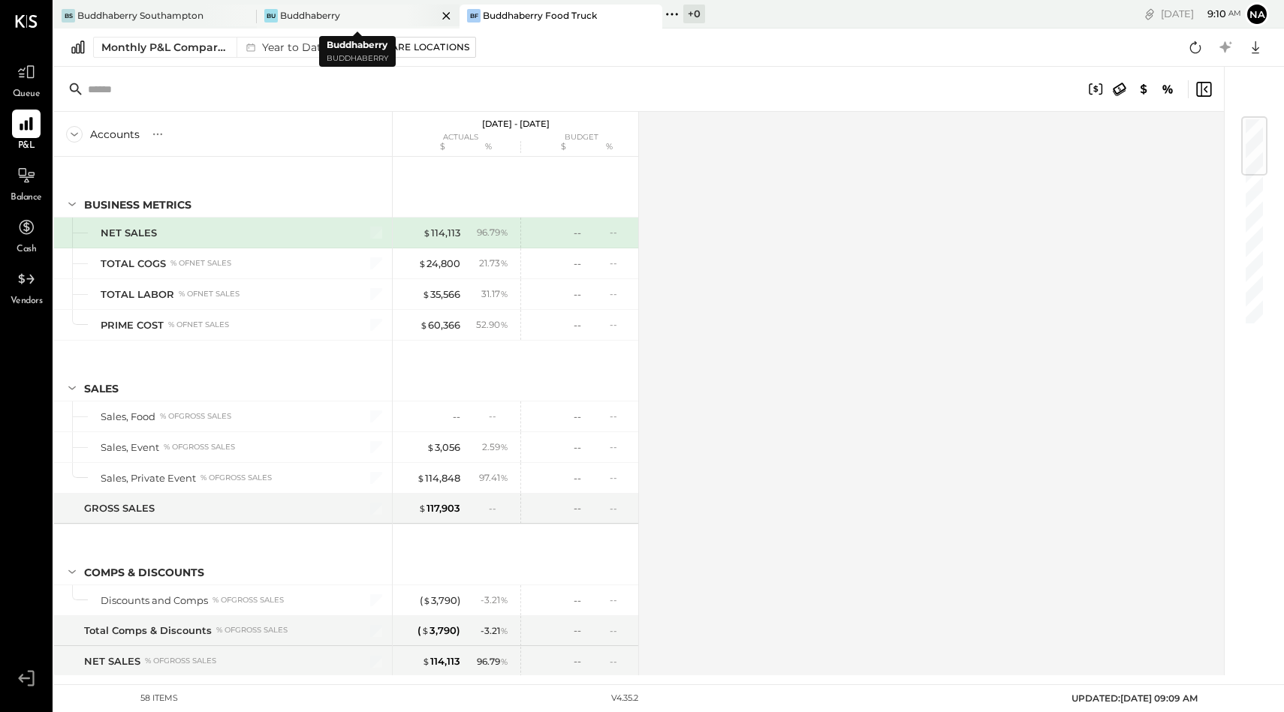
click at [364, 11] on div "Bu Buddhaberry" at bounding box center [347, 16] width 180 height 14
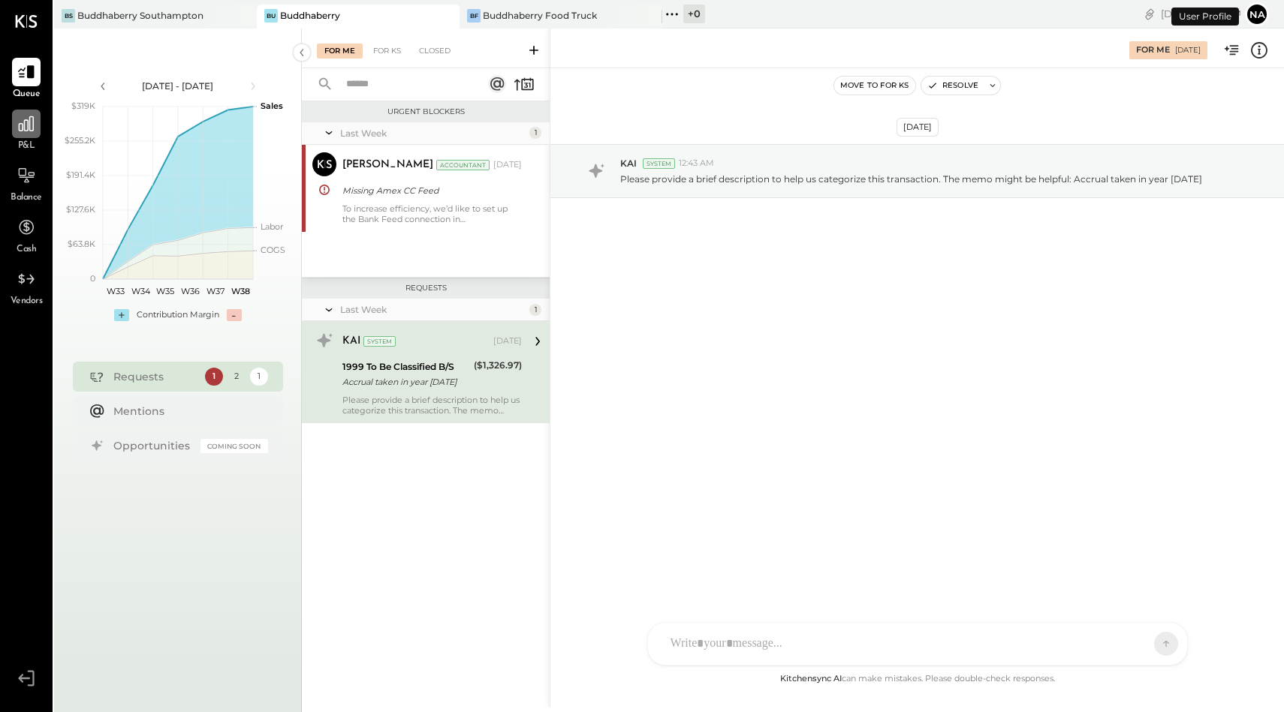
click at [32, 125] on icon at bounding box center [26, 123] width 15 height 15
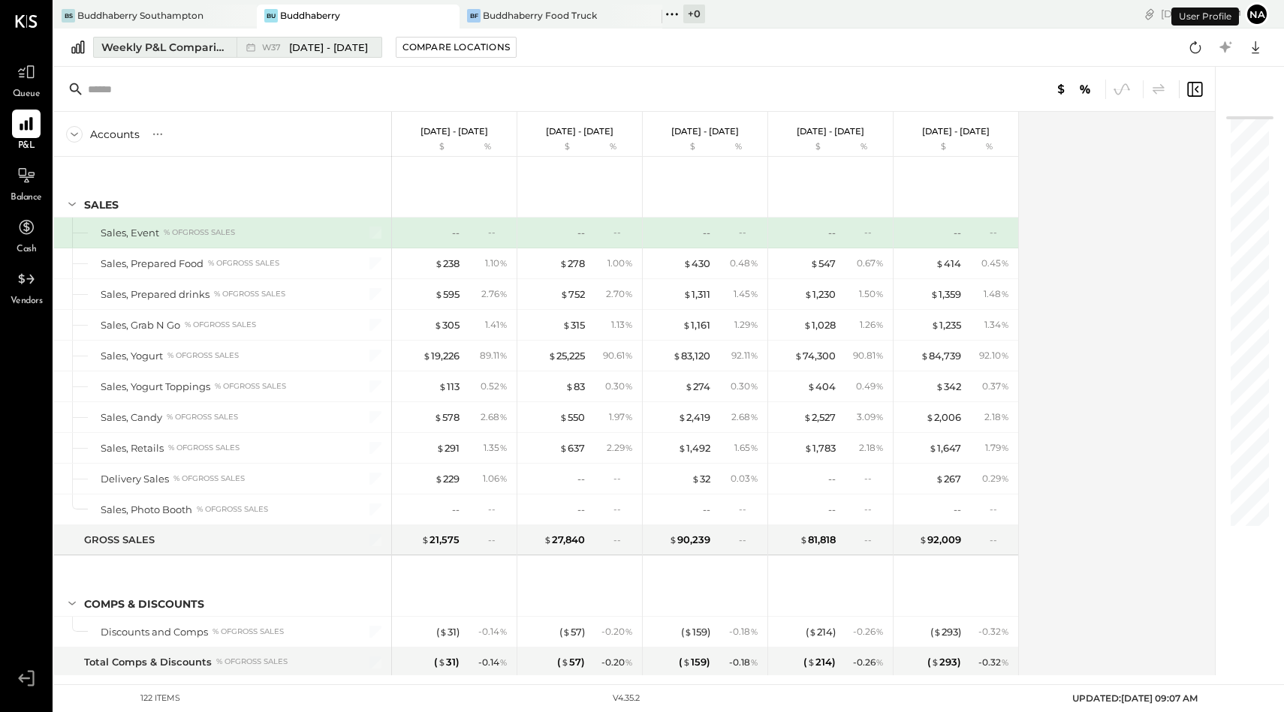
click at [154, 41] on div "Weekly P&L Comparison" at bounding box center [164, 47] width 126 height 15
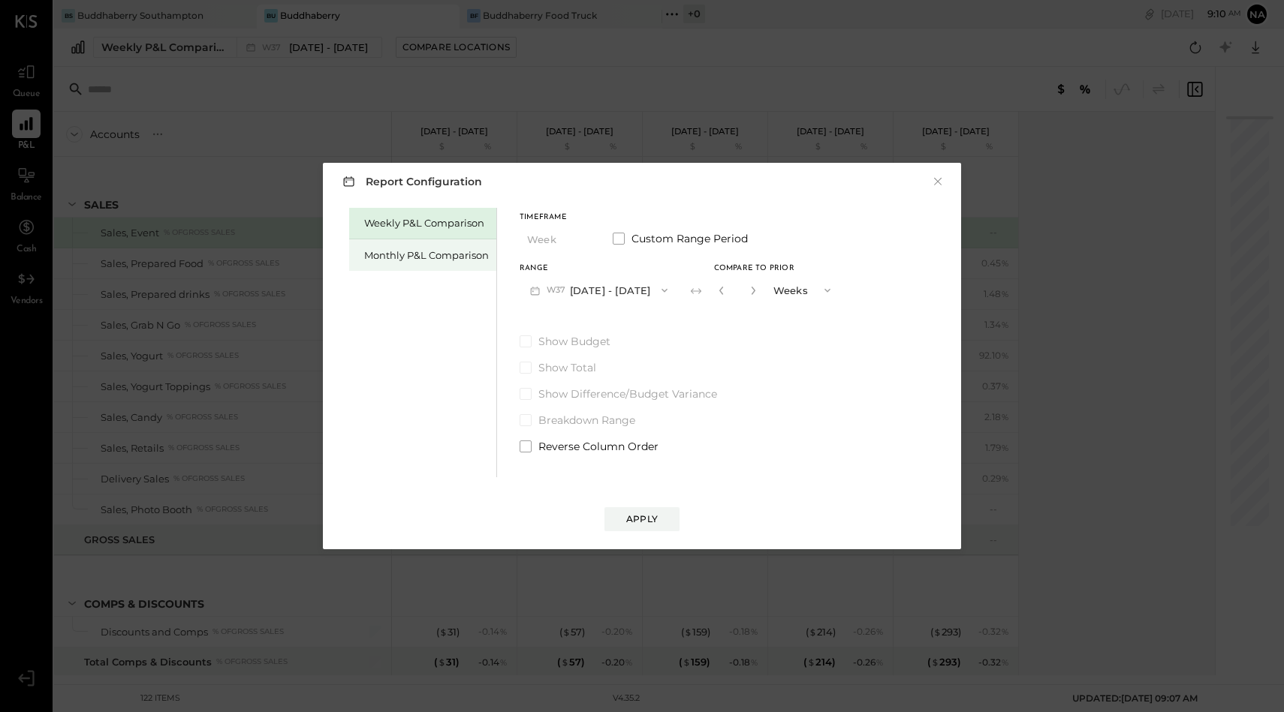
click at [366, 259] on div "Monthly P&L Comparison" at bounding box center [426, 256] width 125 height 14
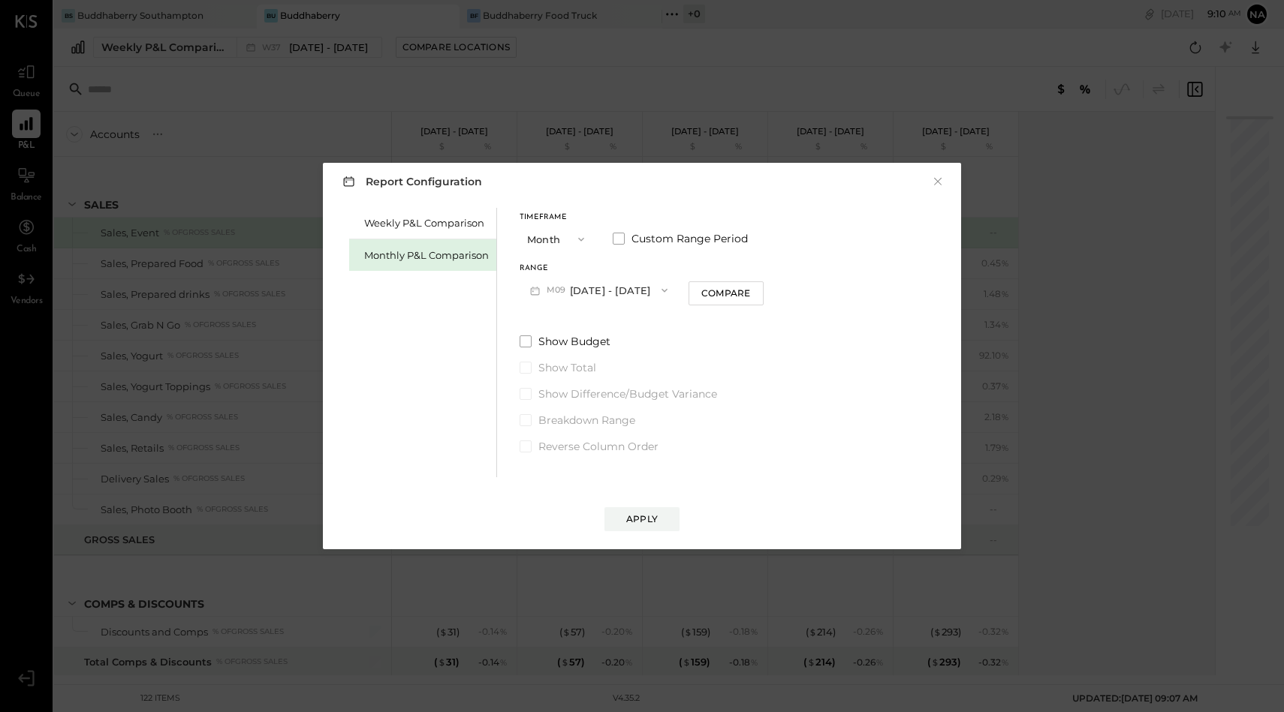
click at [568, 237] on span "button" at bounding box center [578, 239] width 20 height 12
click at [550, 291] on div "YTD" at bounding box center [557, 292] width 74 height 27
click at [526, 306] on span at bounding box center [526, 303] width 12 height 12
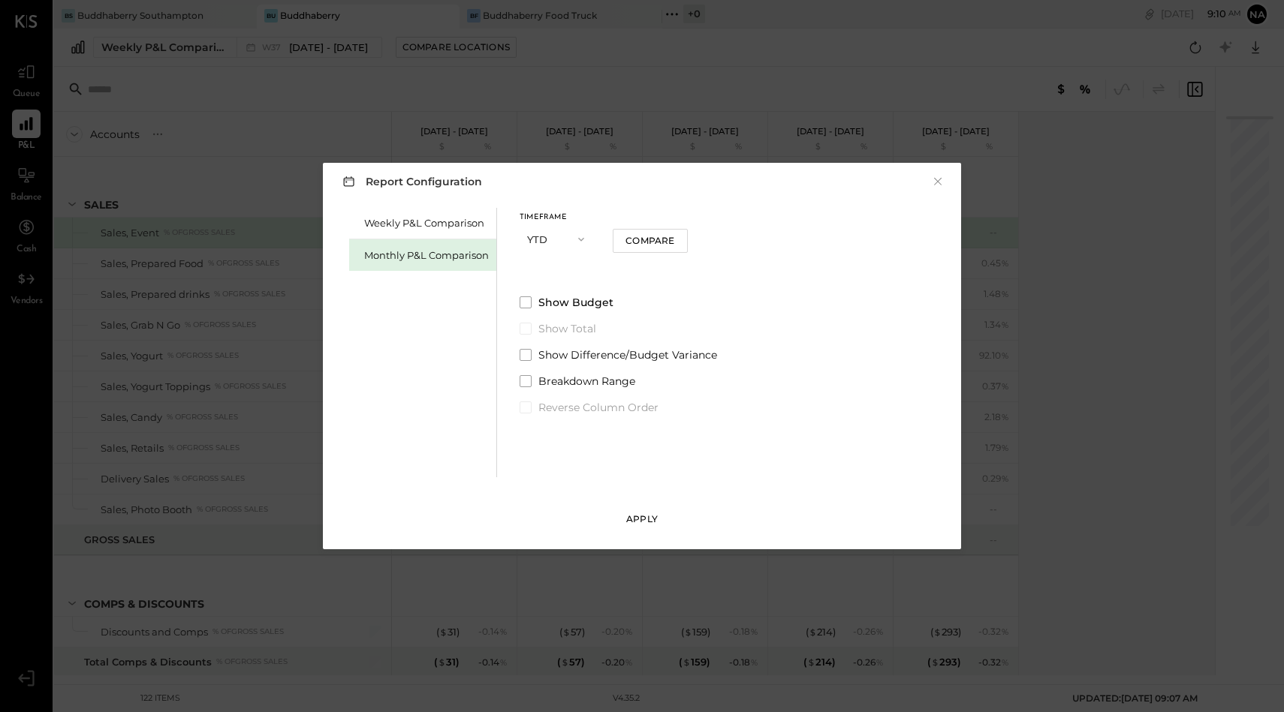
click at [643, 523] on div "Apply" at bounding box center [642, 519] width 32 height 13
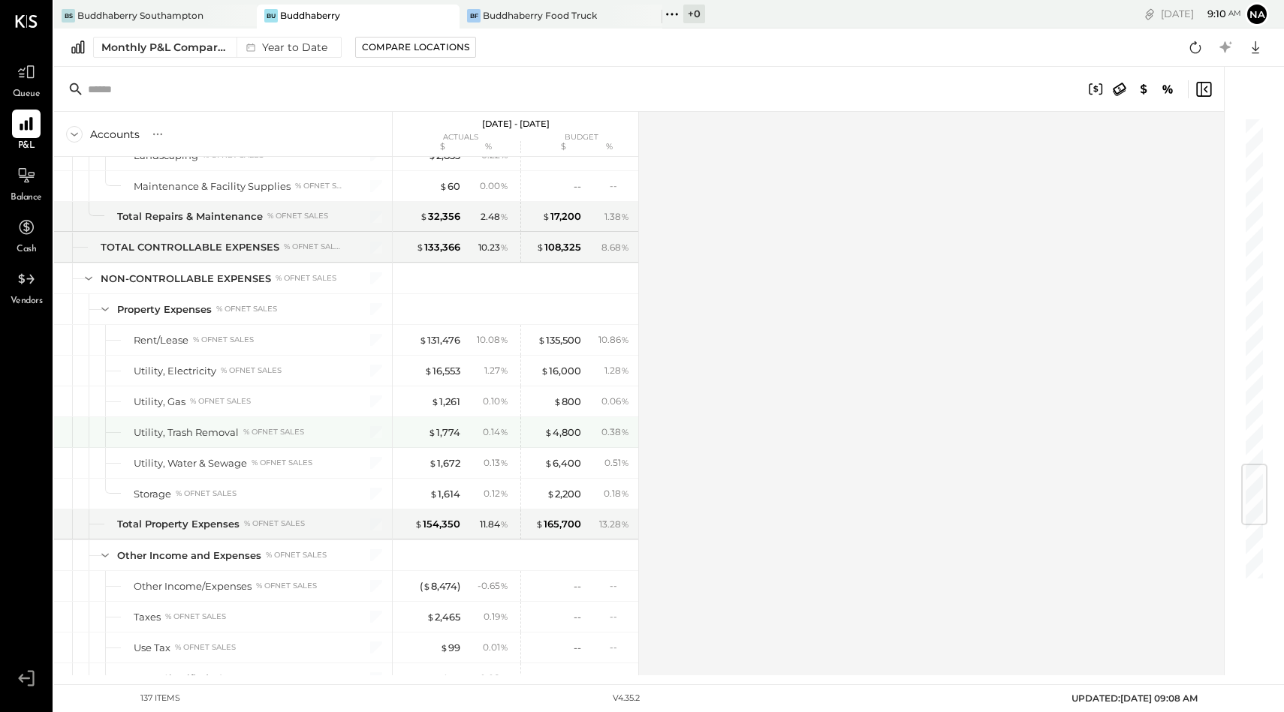
scroll to position [3392, 0]
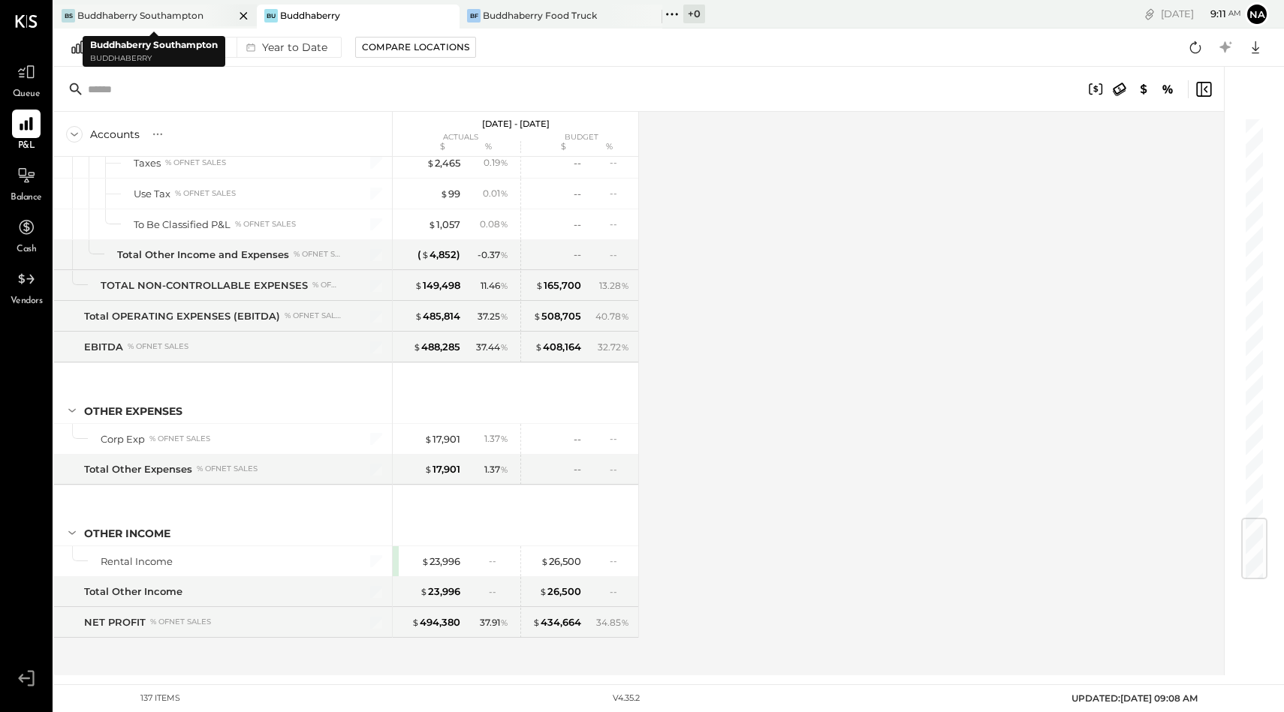
click at [203, 18] on div "Buddhaberry Southampton" at bounding box center [140, 15] width 126 height 13
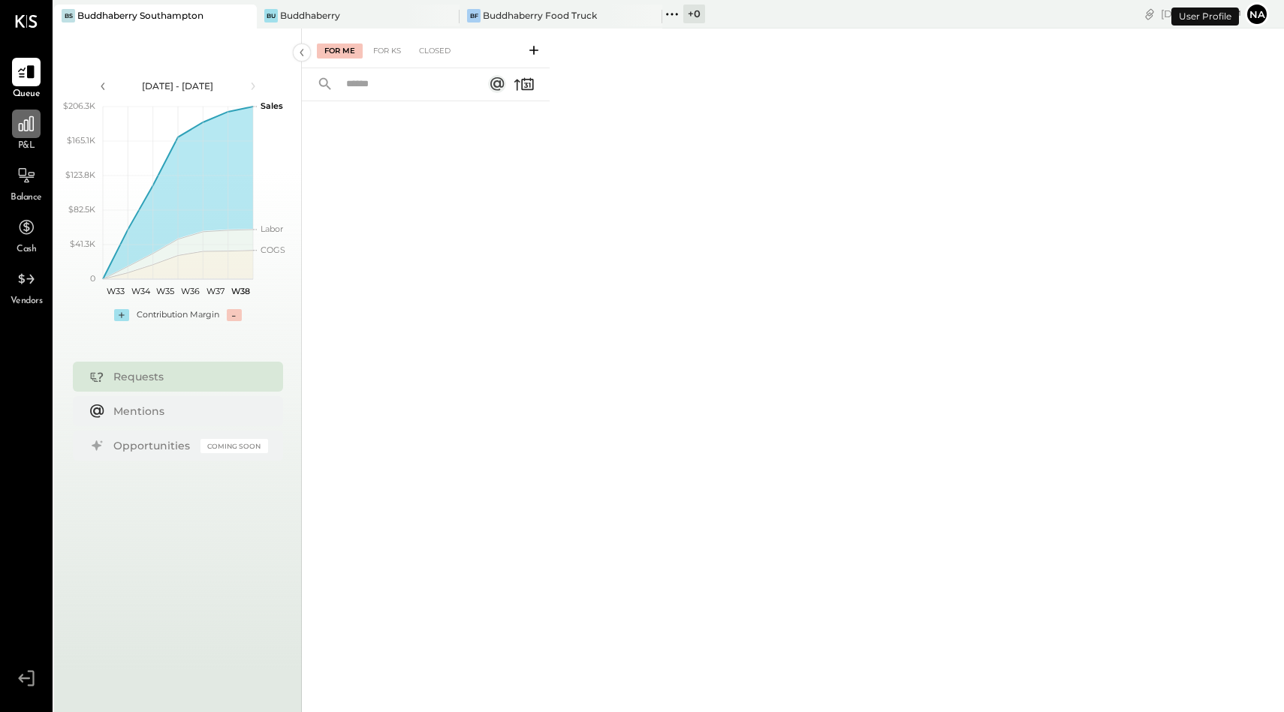
click at [17, 125] on icon at bounding box center [27, 124] width 20 height 20
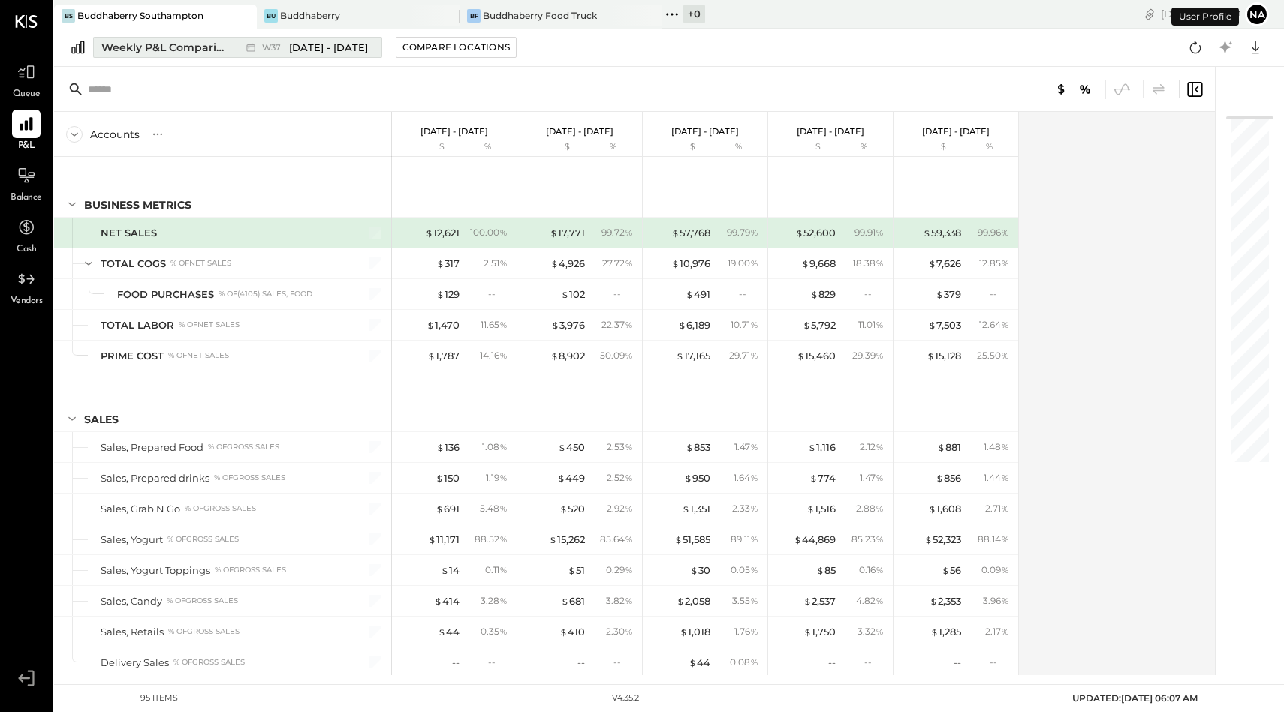
click at [149, 52] on div "Weekly P&L Comparison" at bounding box center [164, 47] width 126 height 15
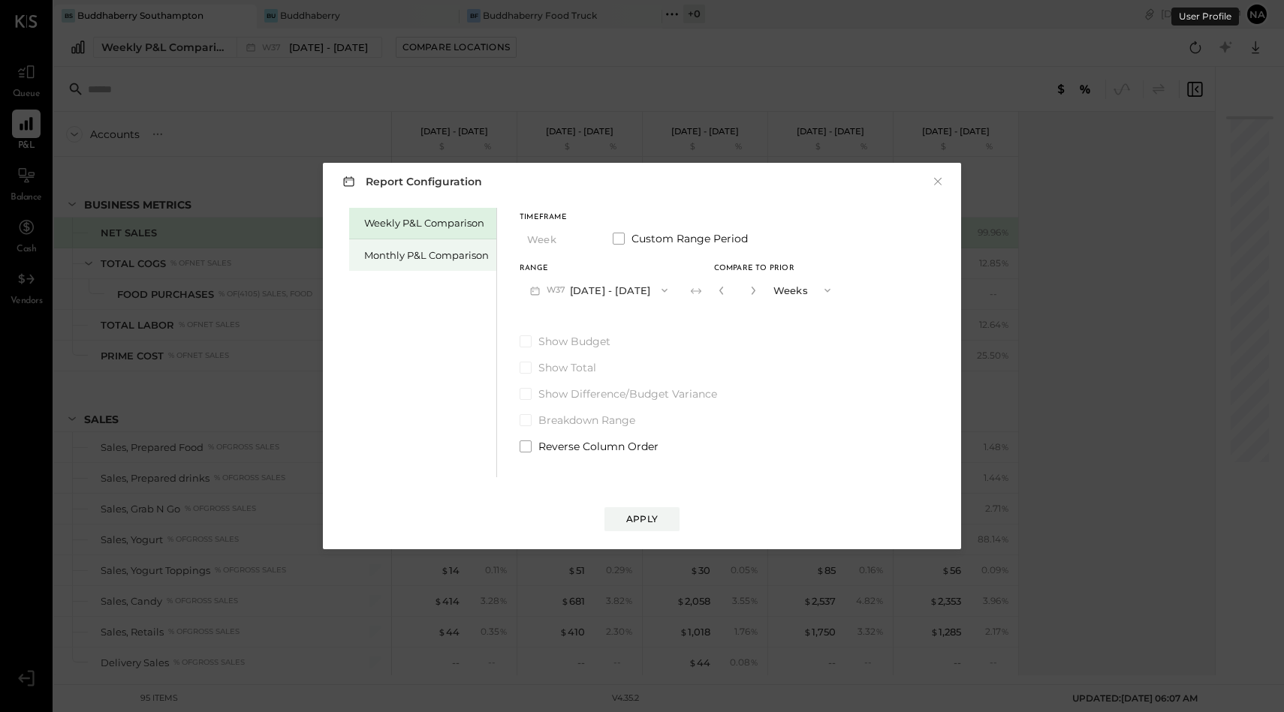
click at [394, 247] on div "Monthly P&L Comparison" at bounding box center [422, 255] width 147 height 32
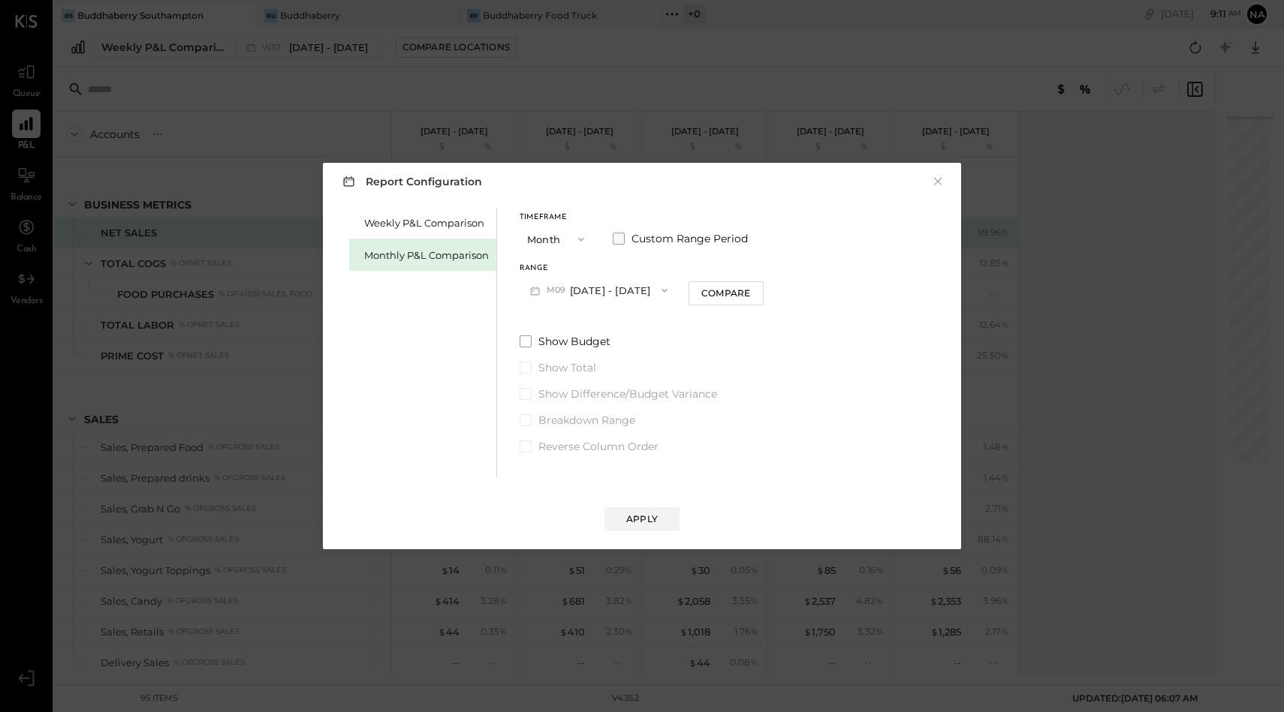
click at [618, 242] on span at bounding box center [619, 239] width 12 height 12
click at [549, 236] on button "Month" at bounding box center [557, 239] width 75 height 28
click at [546, 293] on div "YTD" at bounding box center [557, 292] width 74 height 27
click at [528, 304] on span at bounding box center [526, 303] width 12 height 12
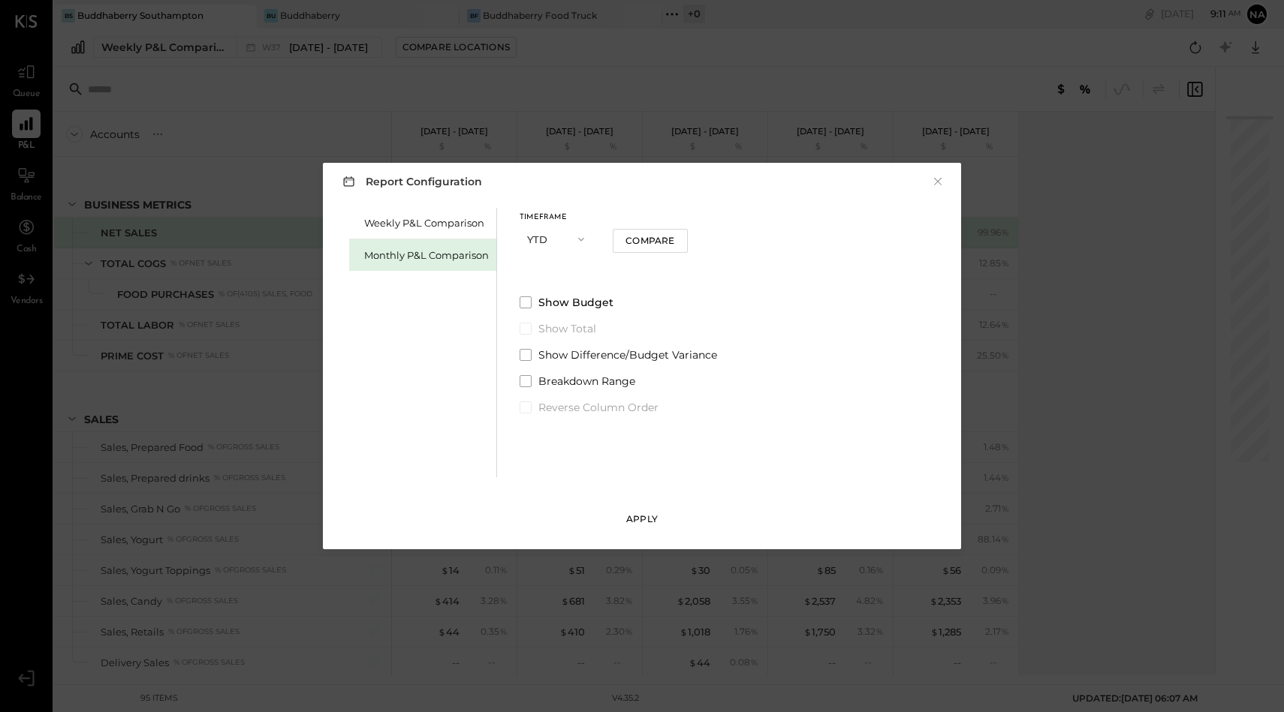
click at [636, 525] on div "Apply" at bounding box center [642, 519] width 32 height 13
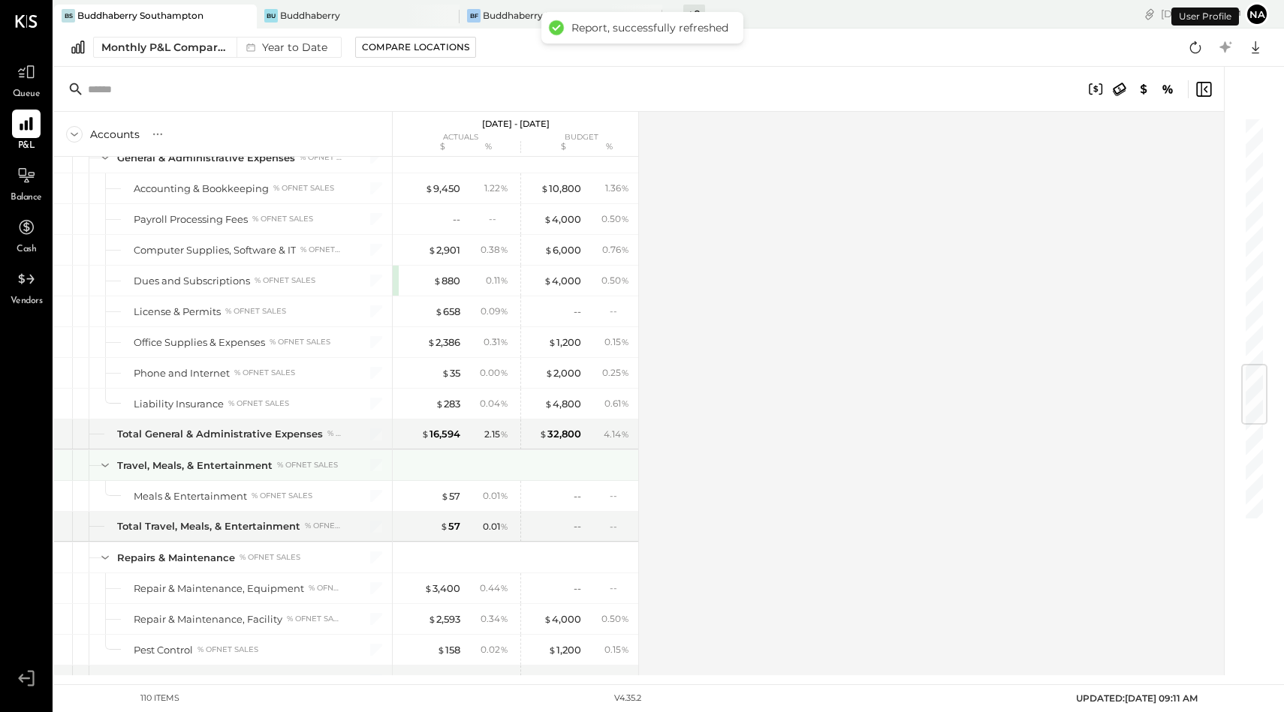
scroll to position [2900, 0]
